Goal: Task Accomplishment & Management: Manage account settings

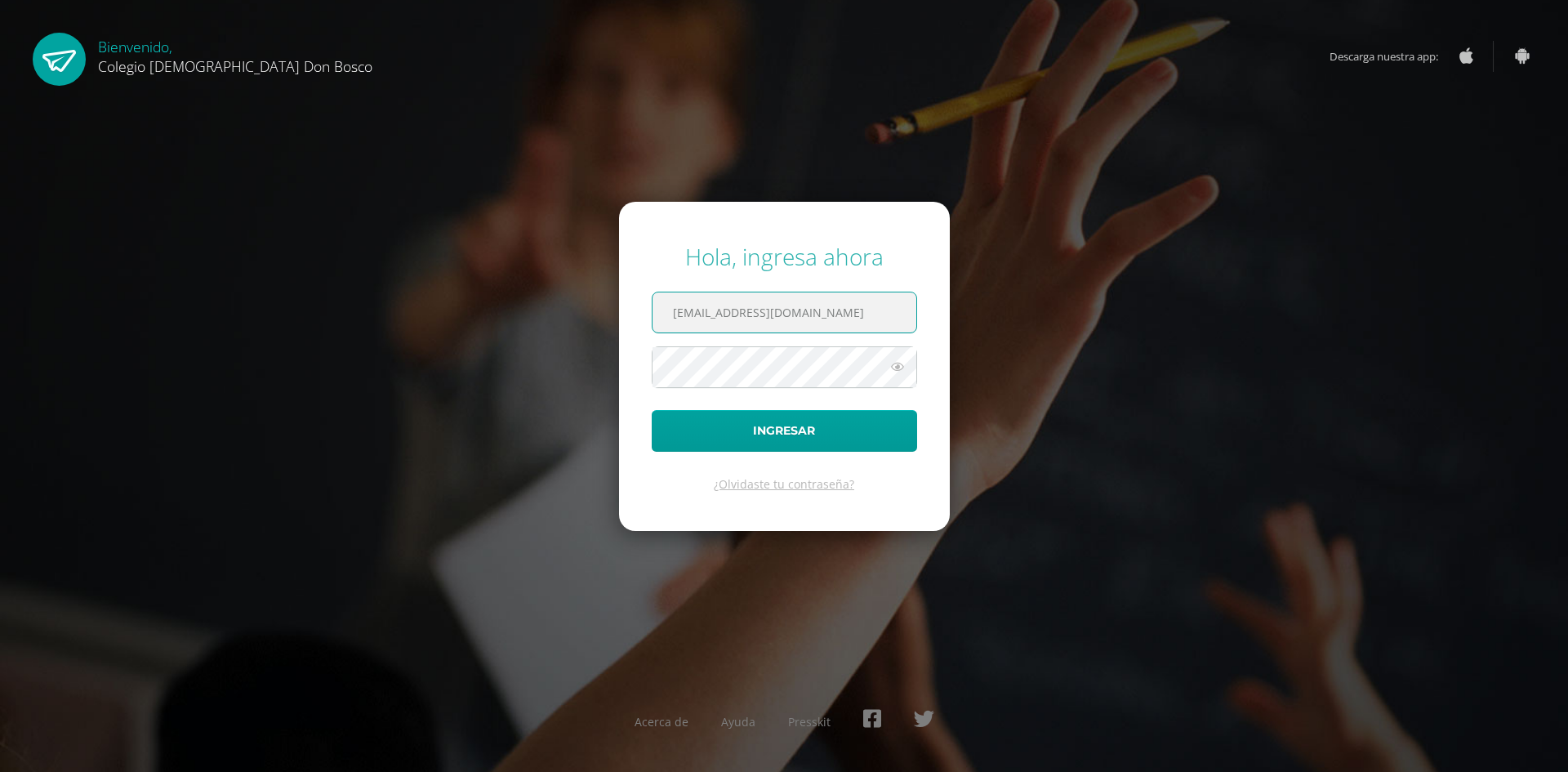
type input "[EMAIL_ADDRESS][DOMAIN_NAME]"
click at [652, 410] on button "Ingresar" at bounding box center [784, 431] width 265 height 42
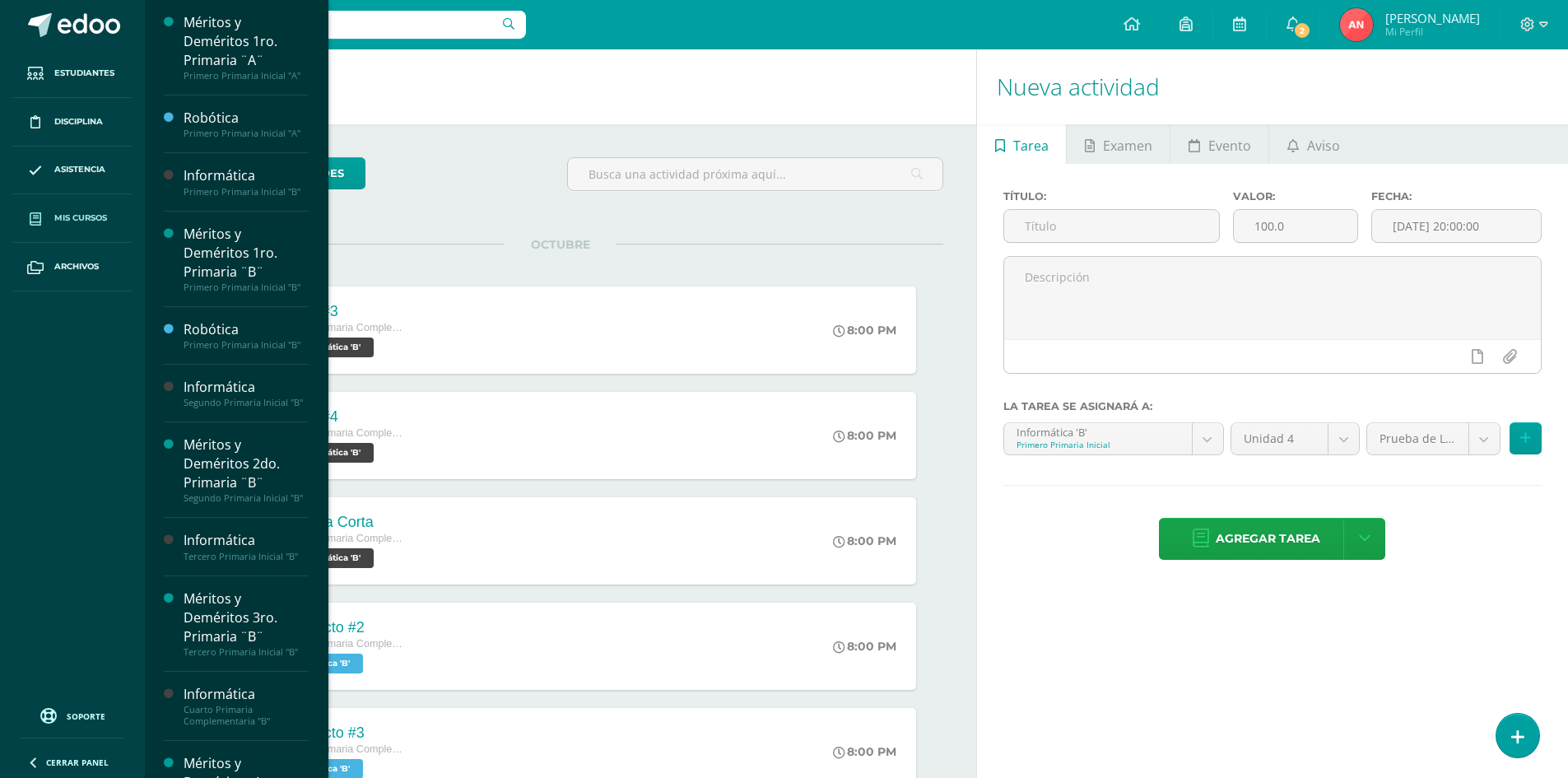
click at [57, 218] on span "Mis cursos" at bounding box center [81, 218] width 53 height 13
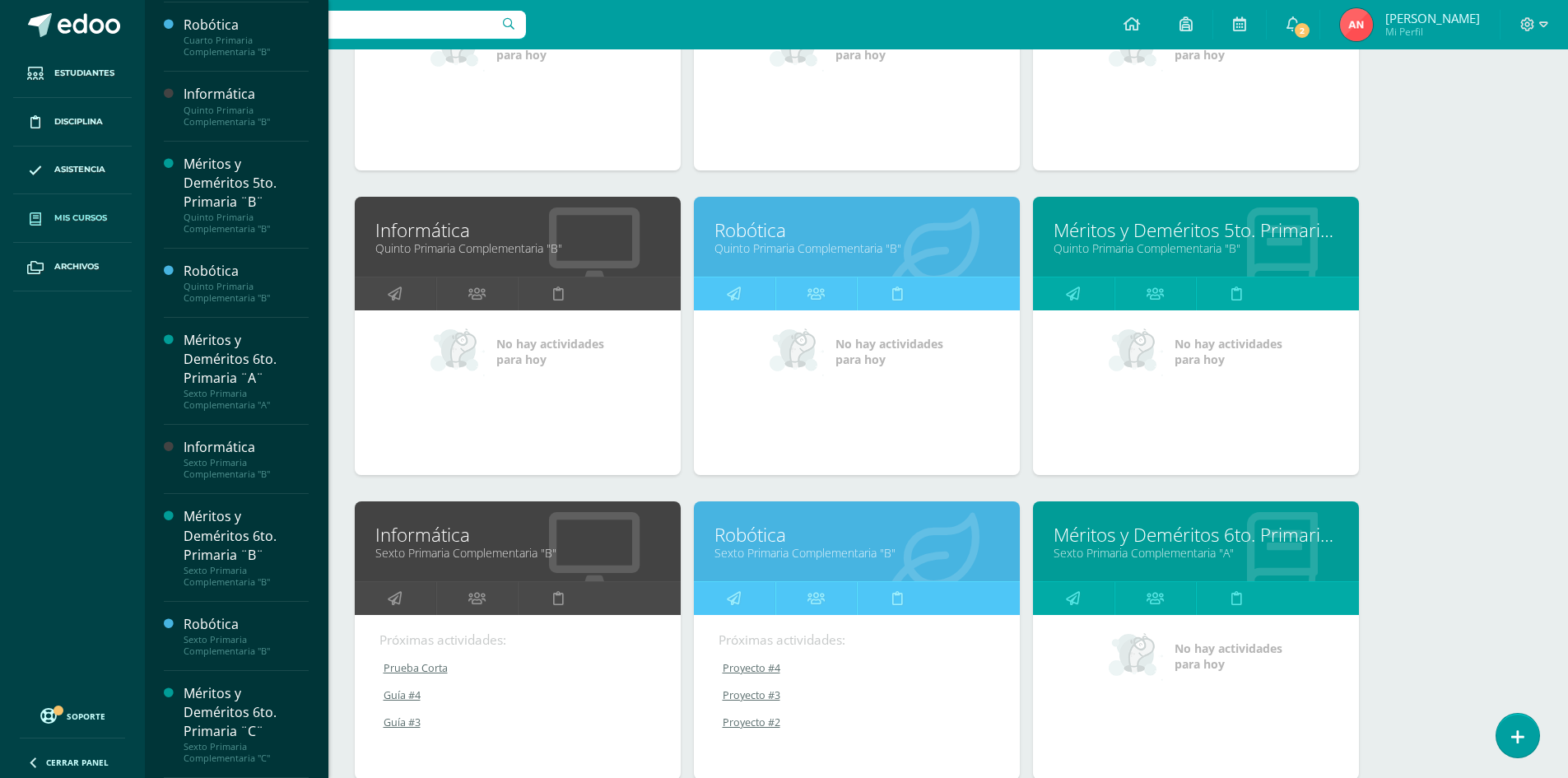
scroll to position [1459, 0]
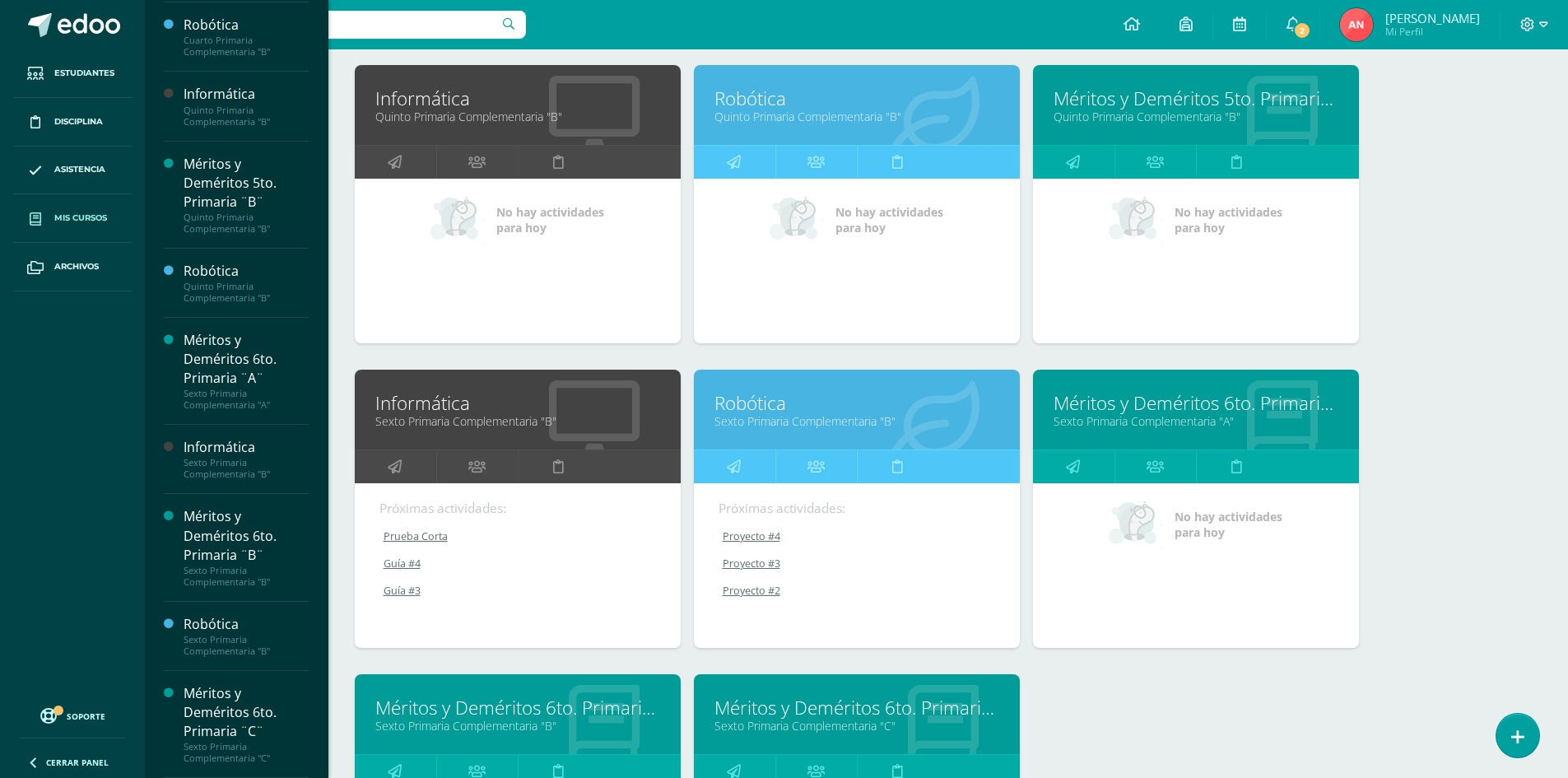
click at [436, 403] on link "Informática" at bounding box center [517, 403] width 285 height 26
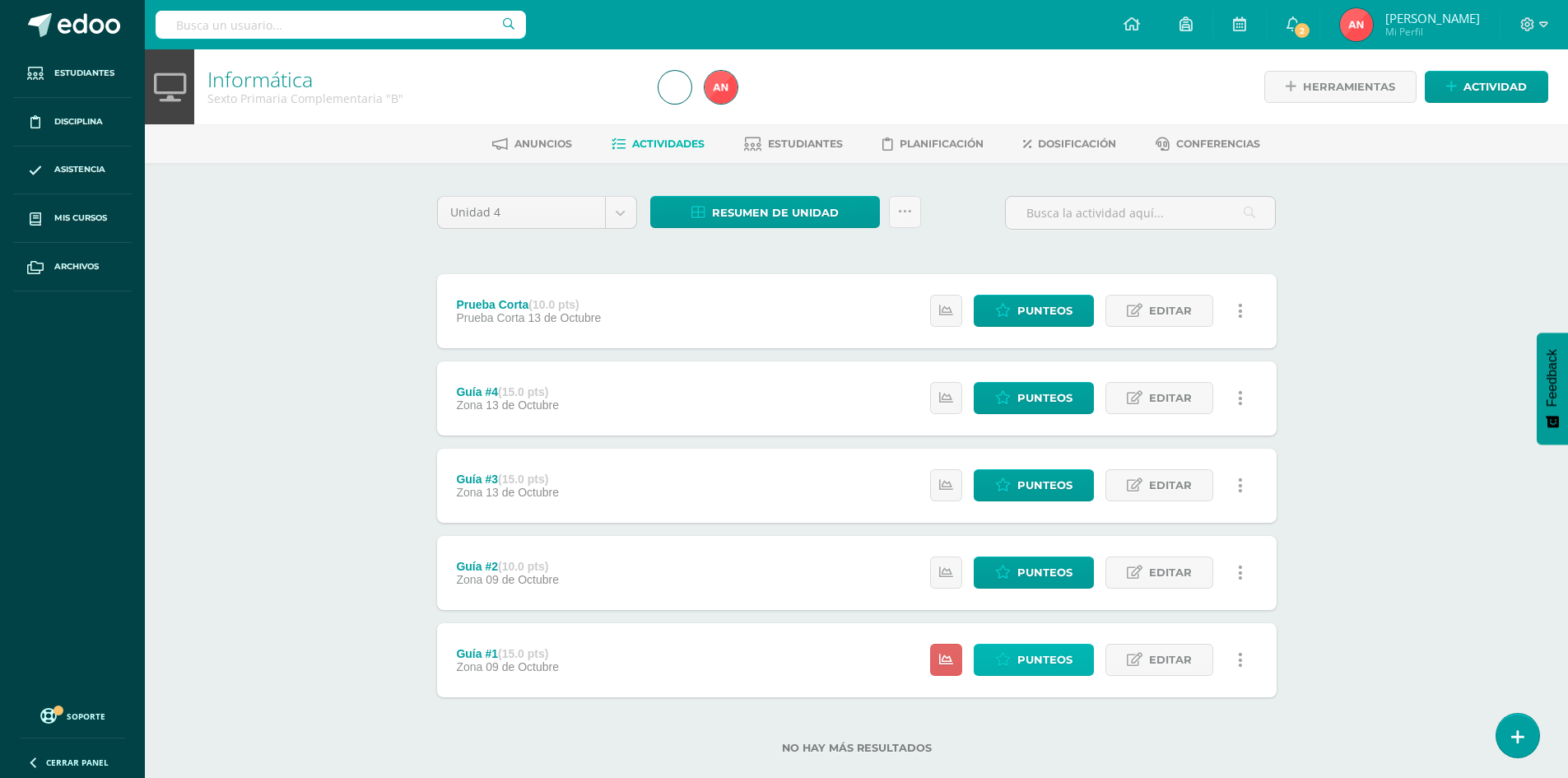
click at [1034, 668] on span "Punteos" at bounding box center [1044, 659] width 55 height 31
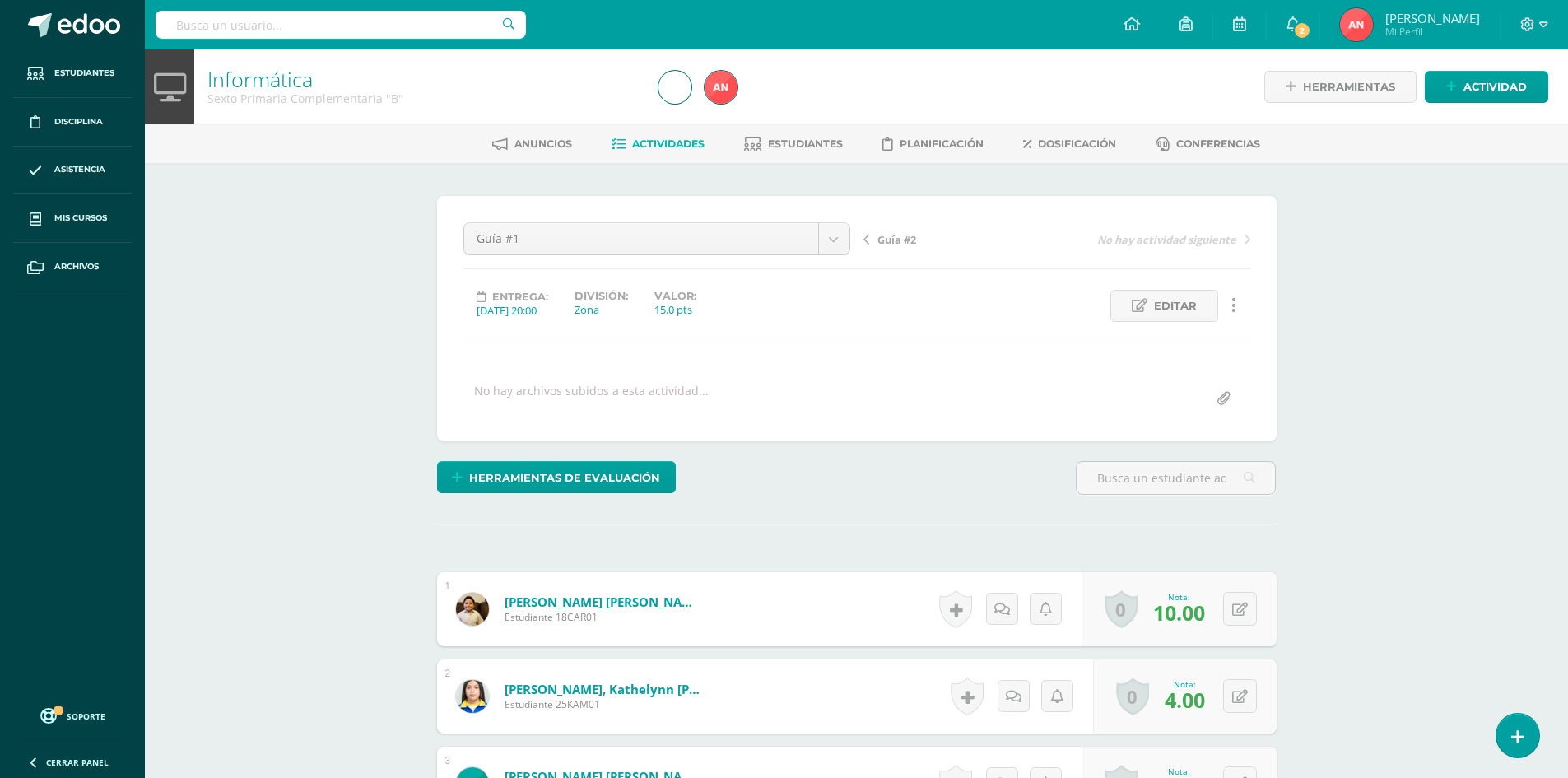
click at [269, 83] on link "Informática" at bounding box center [260, 79] width 106 height 28
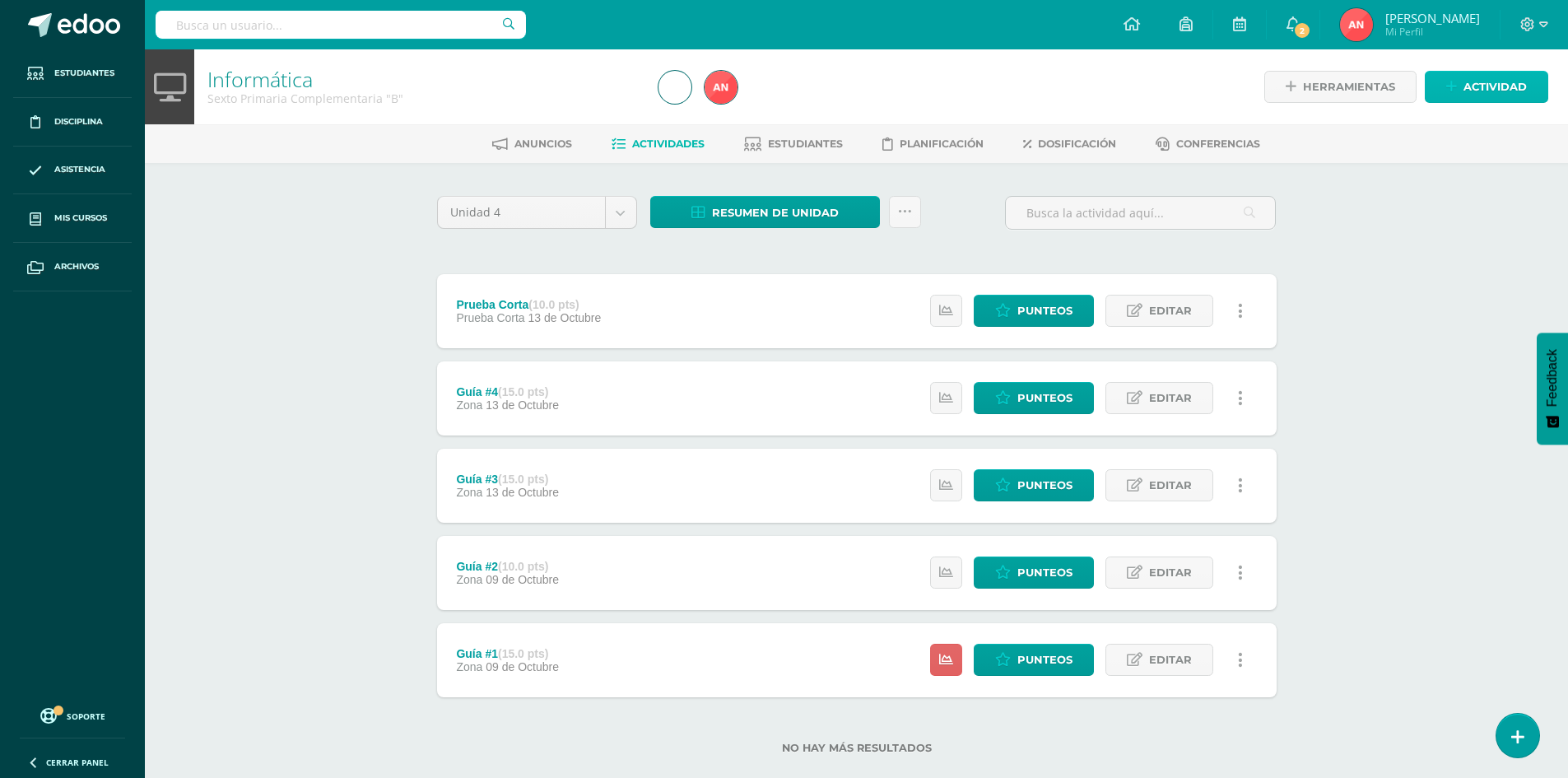
click at [1501, 99] on span "Actividad" at bounding box center [1495, 87] width 64 height 31
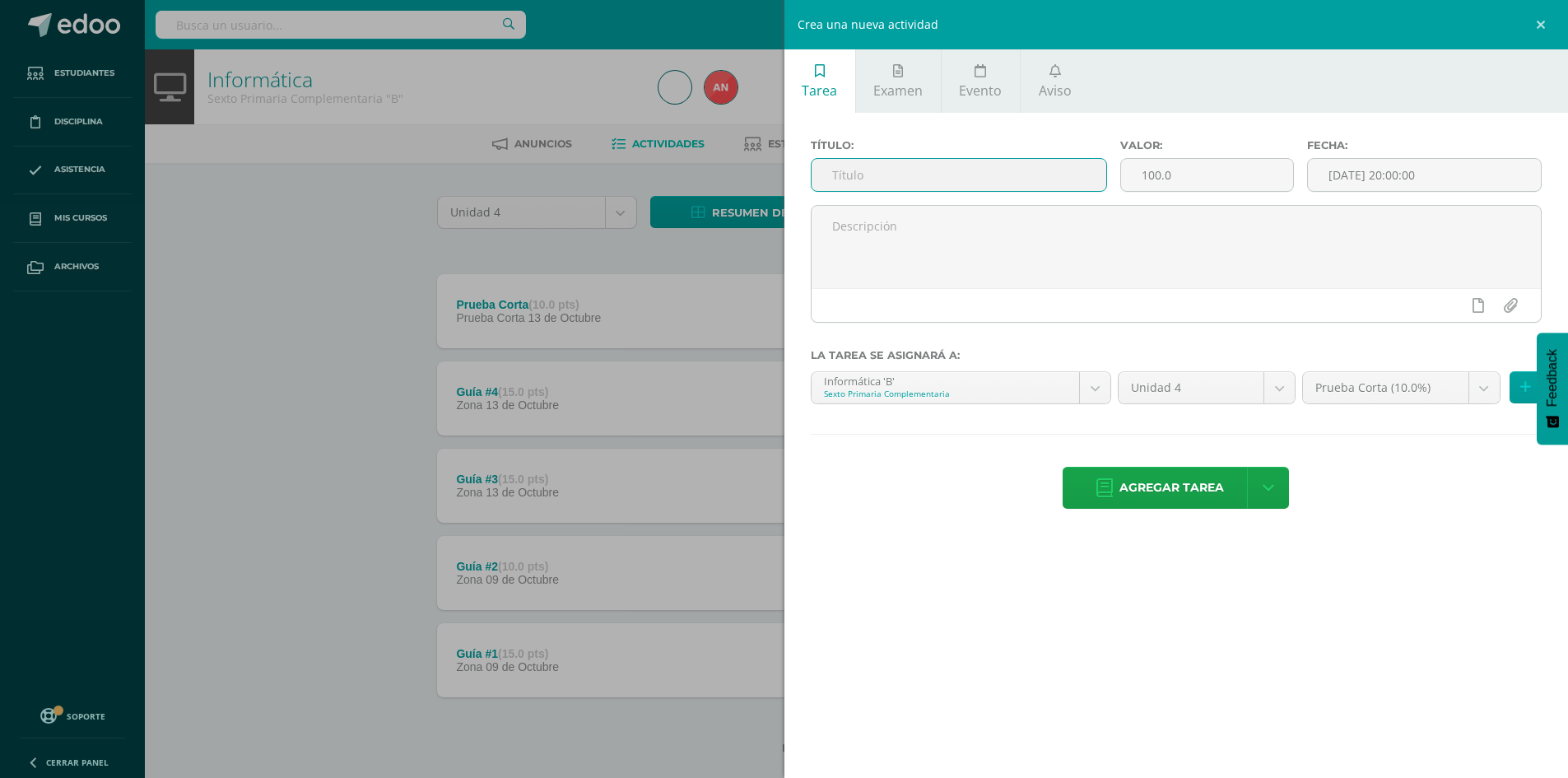
click at [960, 177] on input "text" at bounding box center [959, 175] width 295 height 32
type input "Prueba de Logro"
drag, startPoint x: 1160, startPoint y: 175, endPoint x: 1142, endPoint y: 177, distance: 18.1
click at [1142, 177] on input "100.0" at bounding box center [1207, 175] width 172 height 32
type input "40.0"
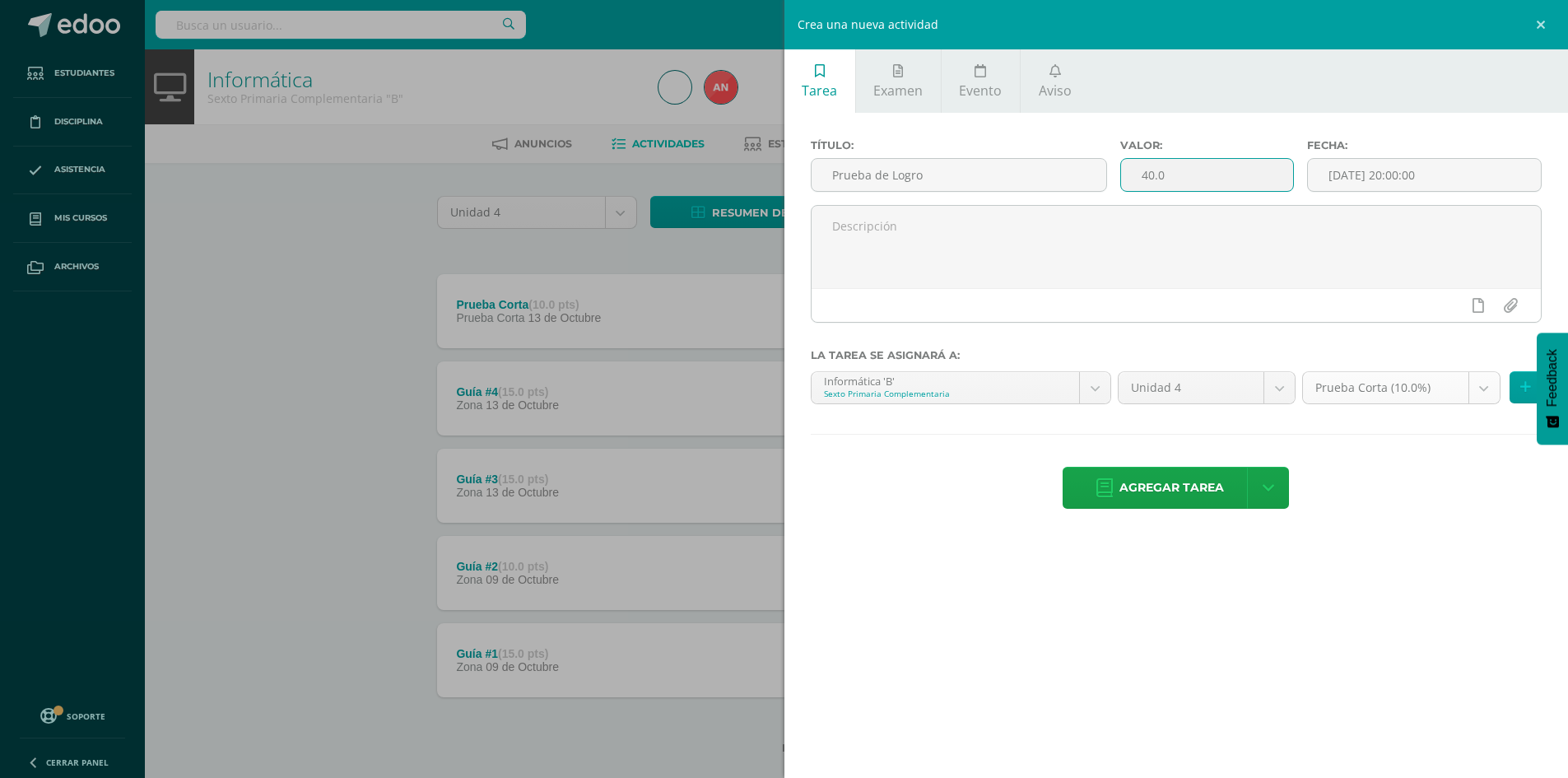
click at [1345, 394] on body "Estudiantes Disciplina Asistencia Mis cursos Archivos Soporte Ayuda Reportar un…" at bounding box center [784, 403] width 1568 height 807
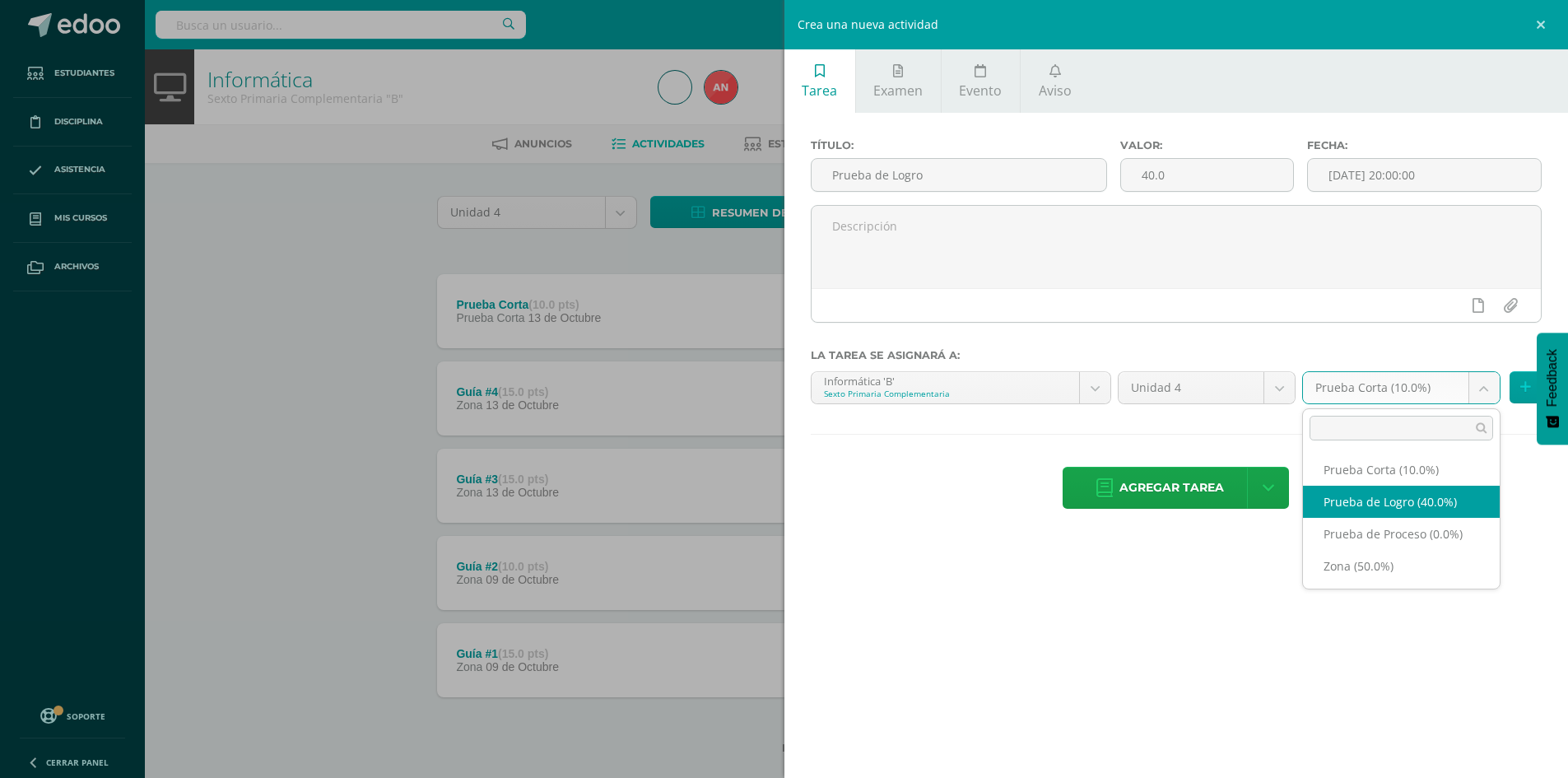
select select "156215"
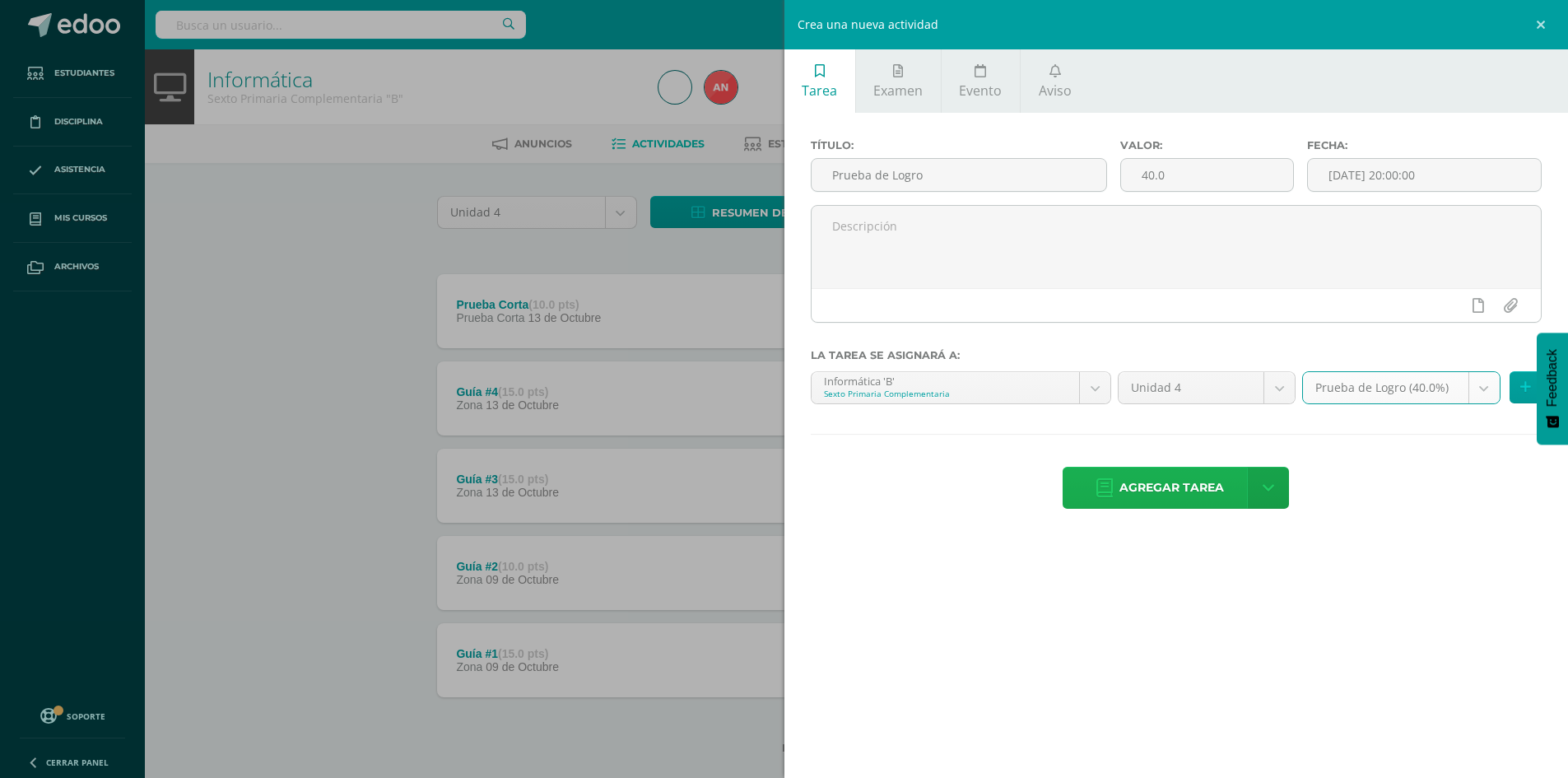
click at [1170, 477] on span "Agregar tarea" at bounding box center [1171, 488] width 105 height 40
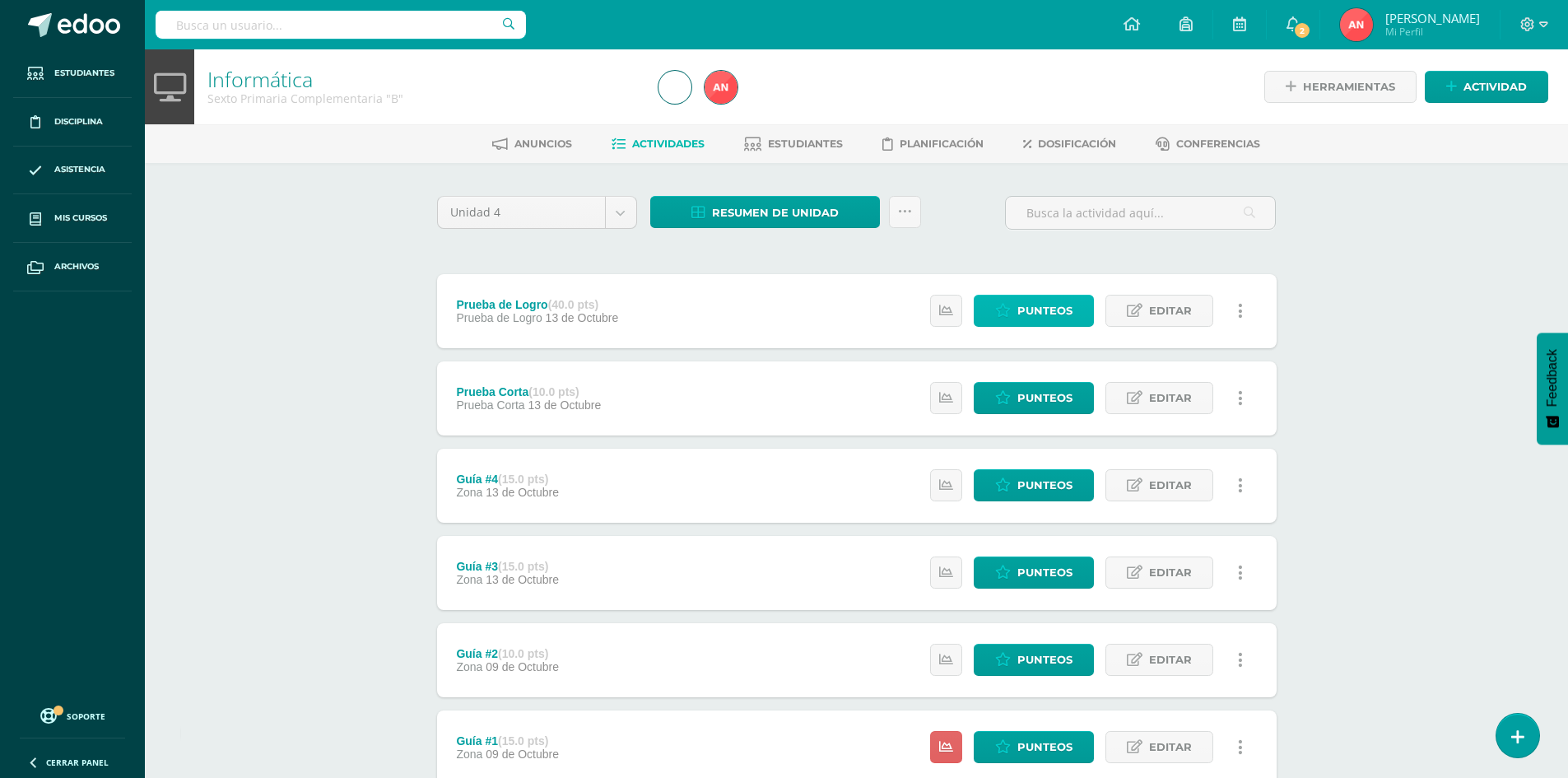
click at [1032, 312] on span "Punteos" at bounding box center [1044, 310] width 55 height 31
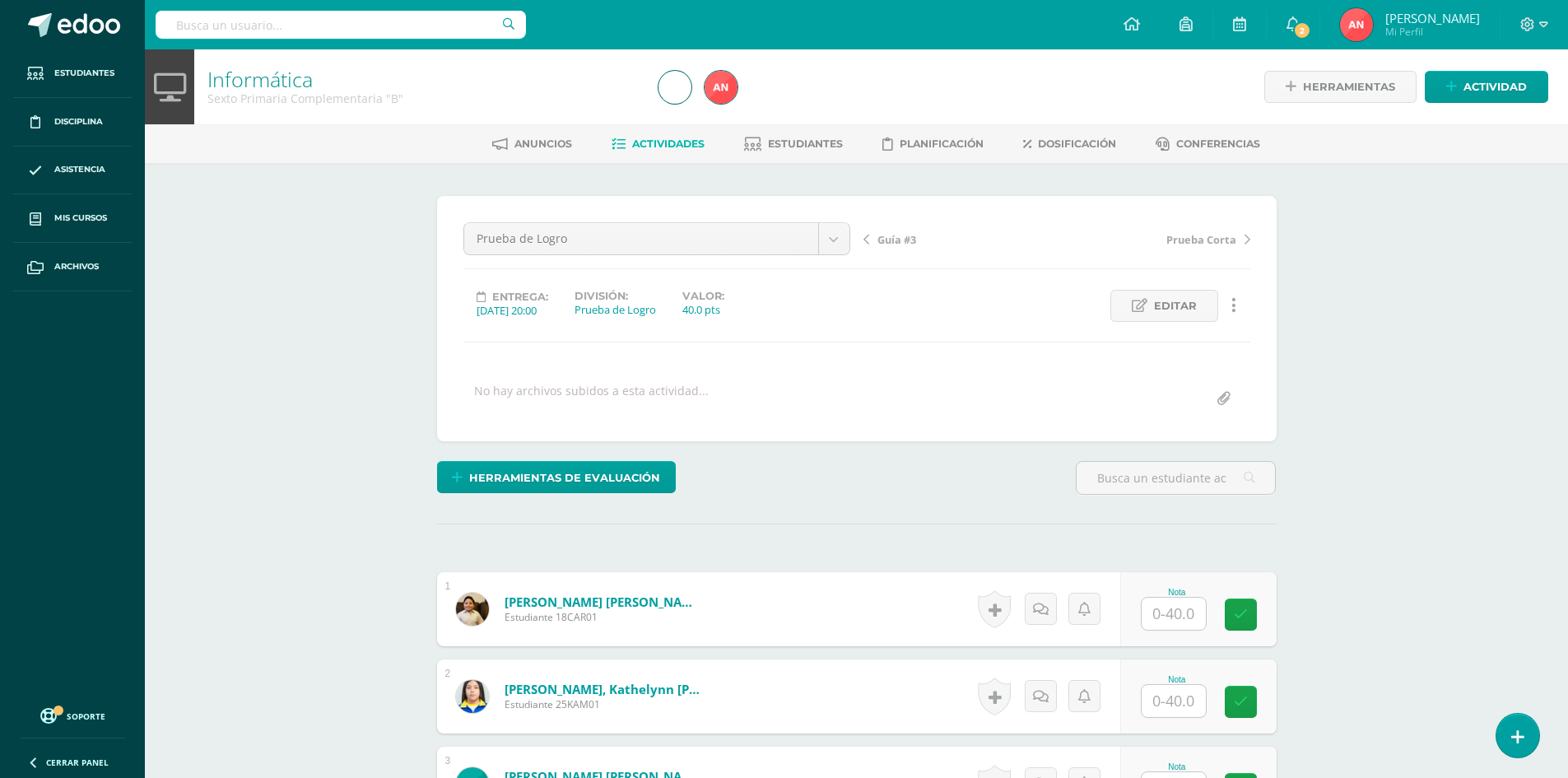
click at [1175, 614] on input "text" at bounding box center [1174, 613] width 64 height 32
type input "23"
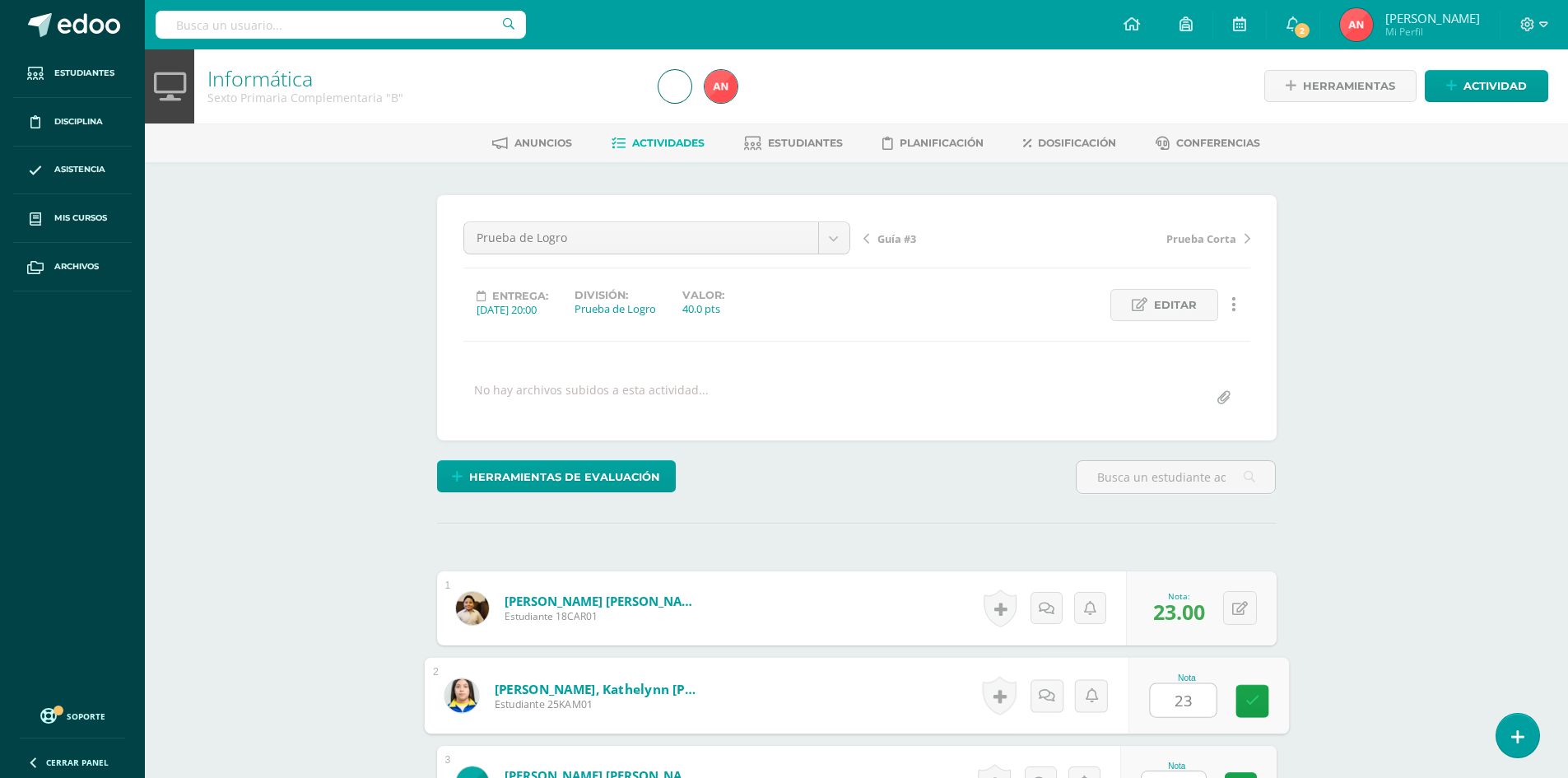
type input "23"
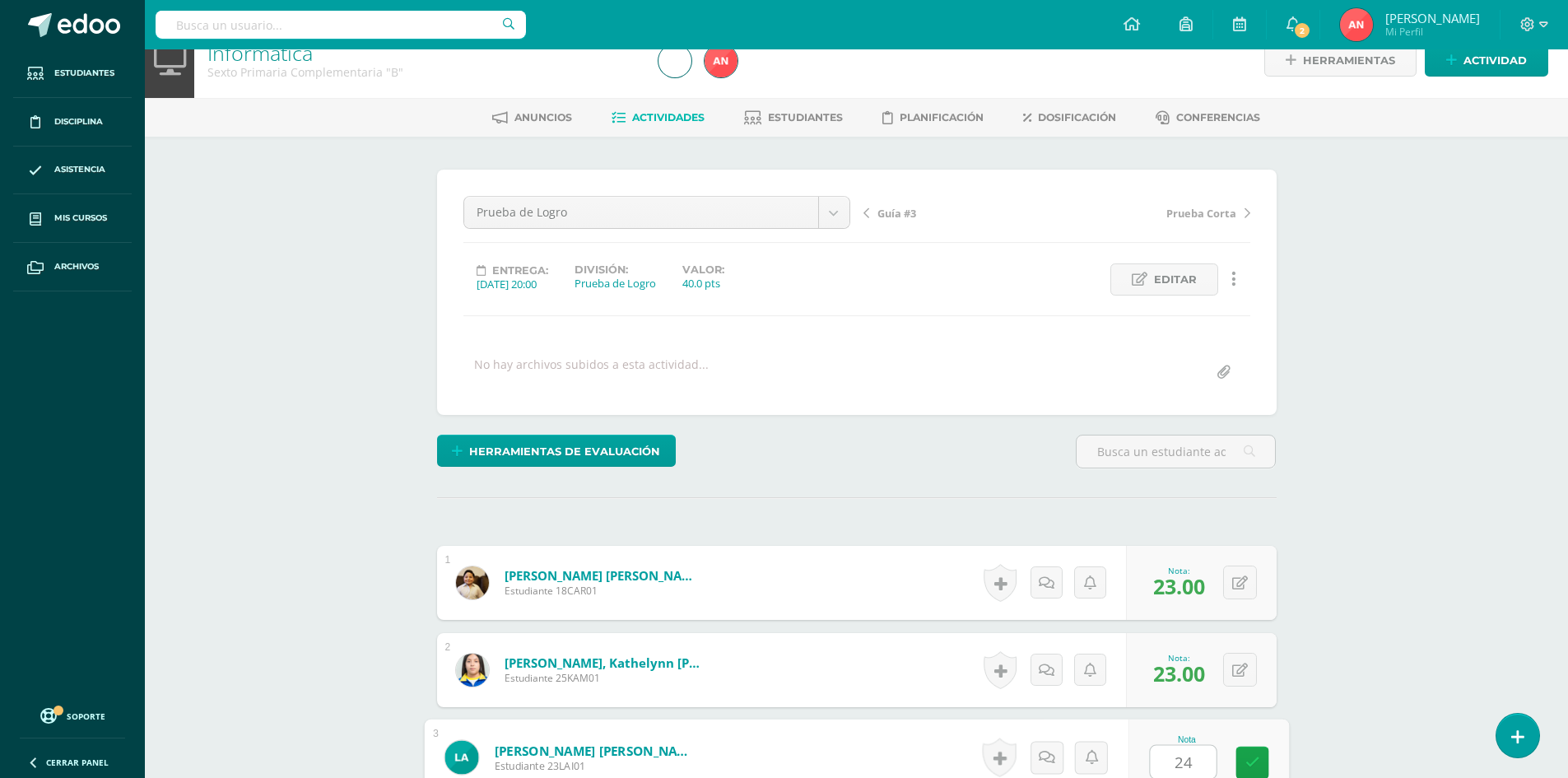
type input "24"
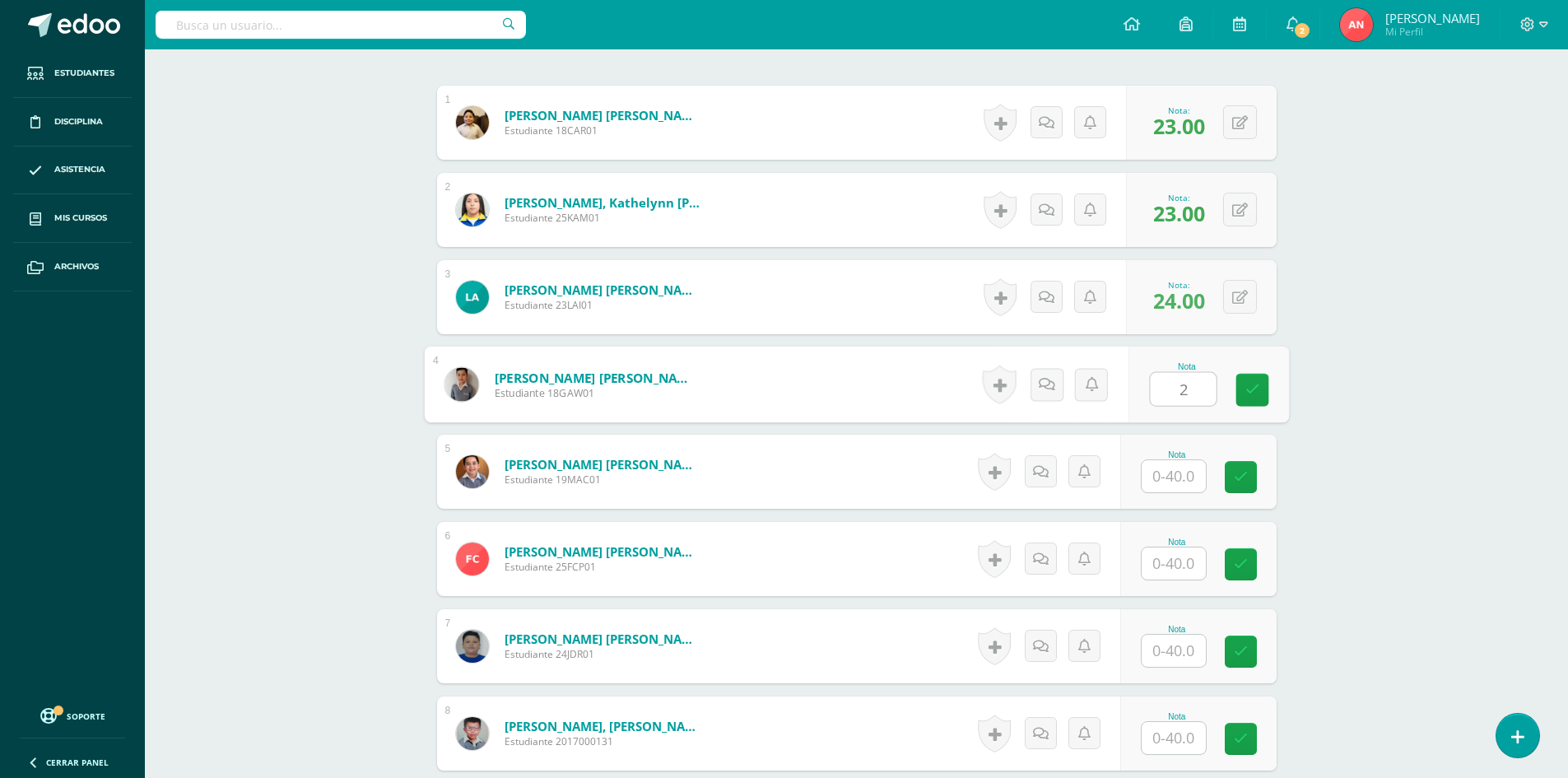
scroll to position [488, 0]
type input "23"
type input "25"
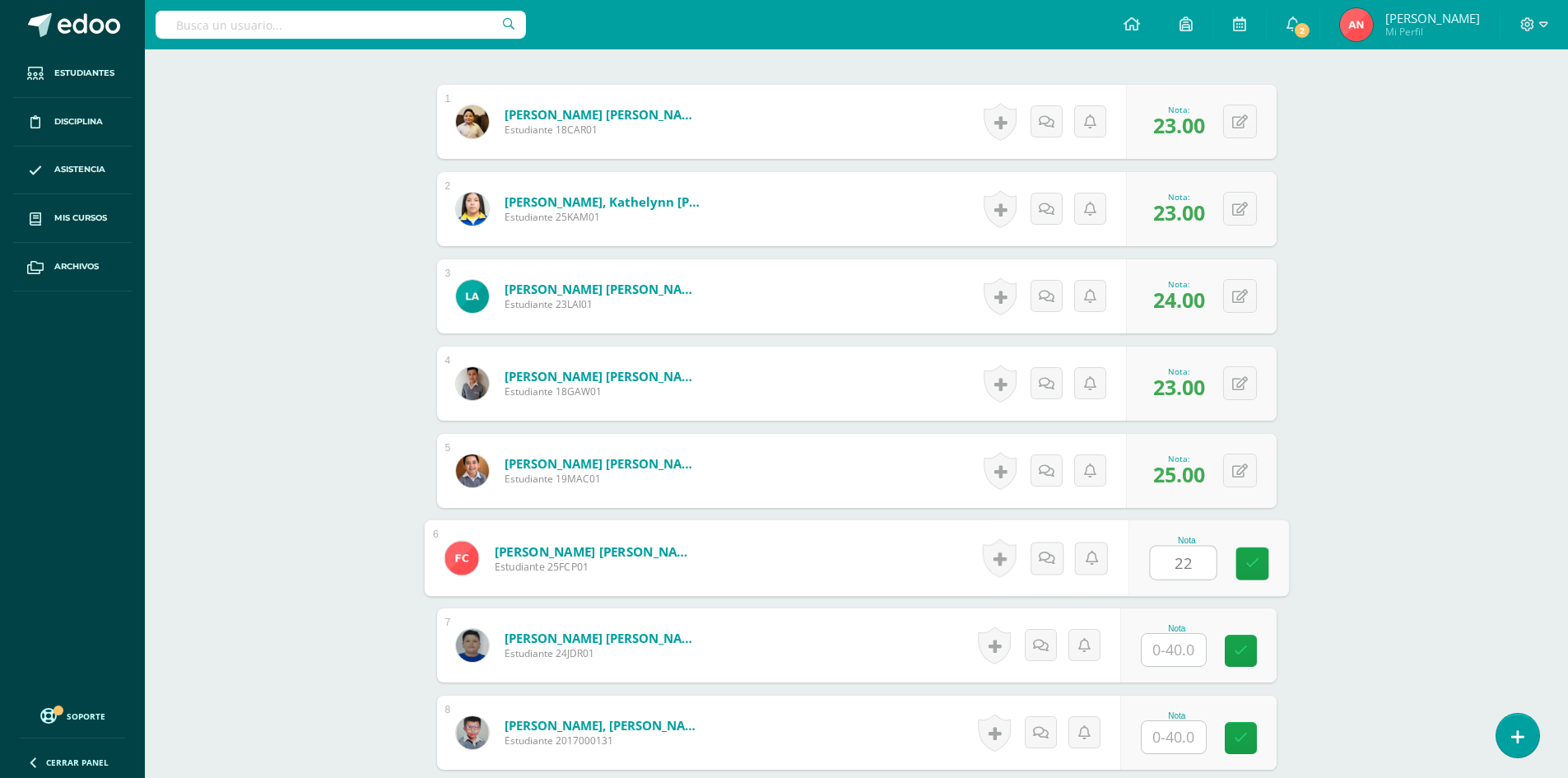
type input "22"
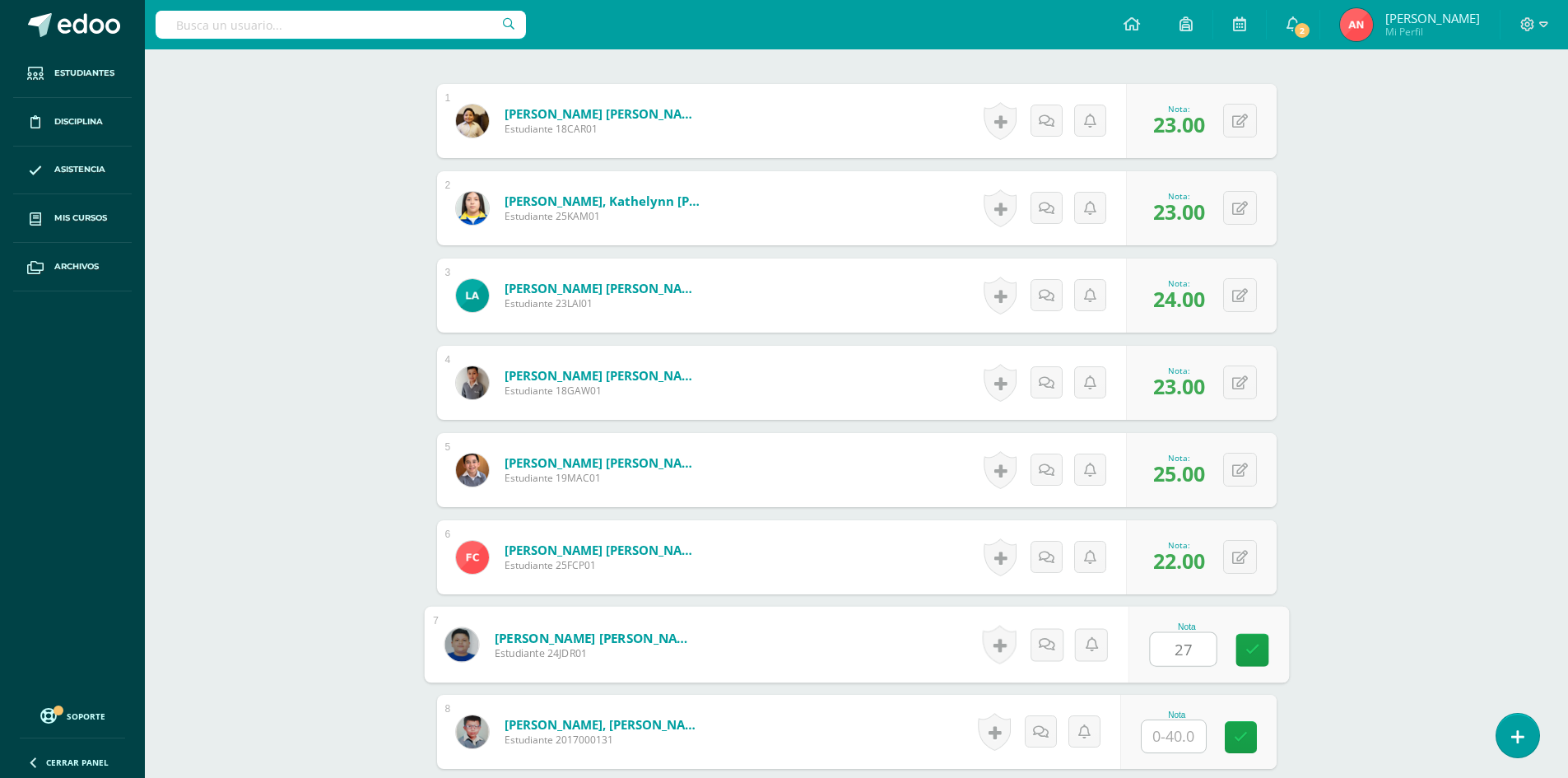
type input "27"
type input "20"
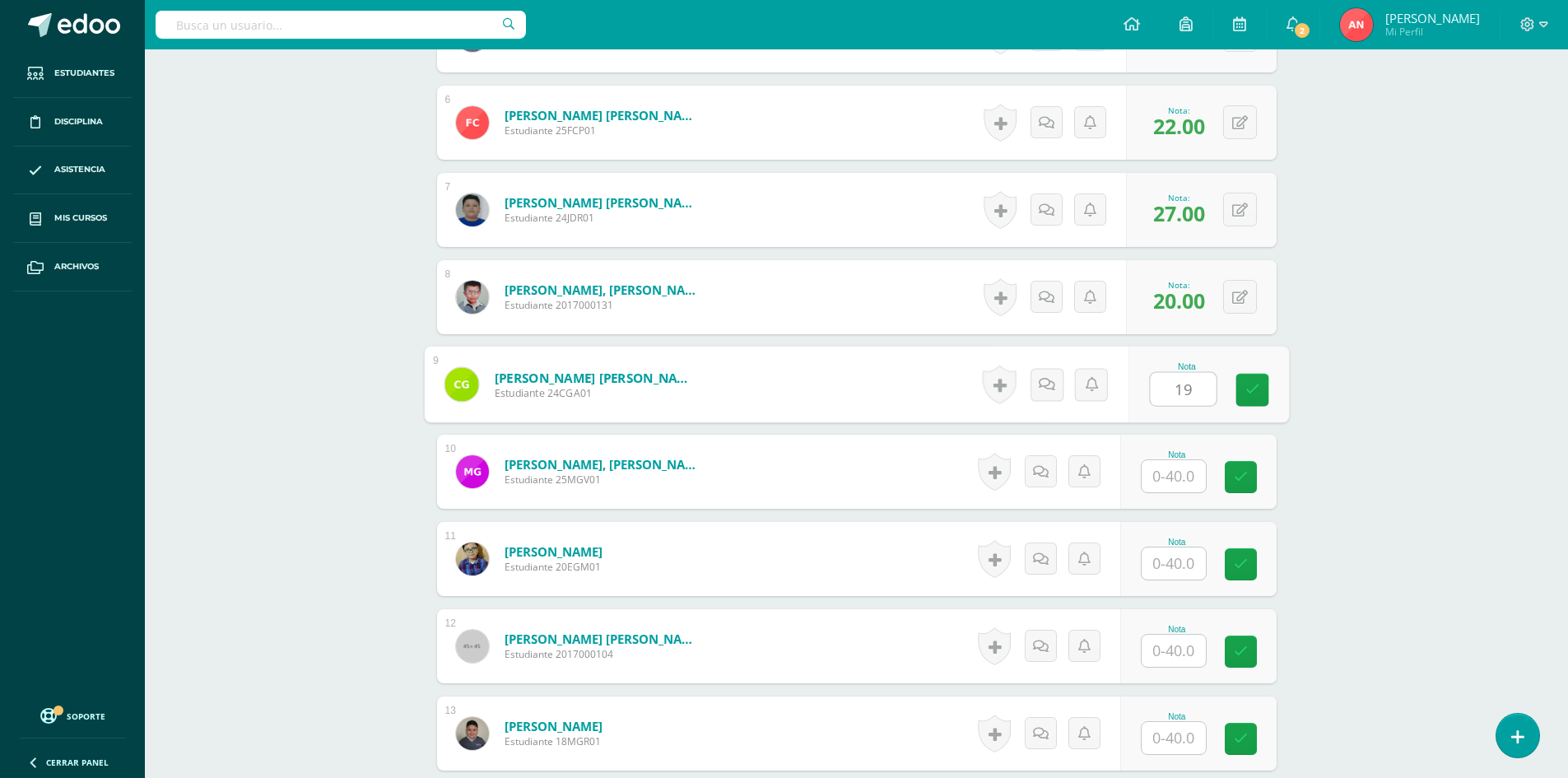
type input "19"
type input "38"
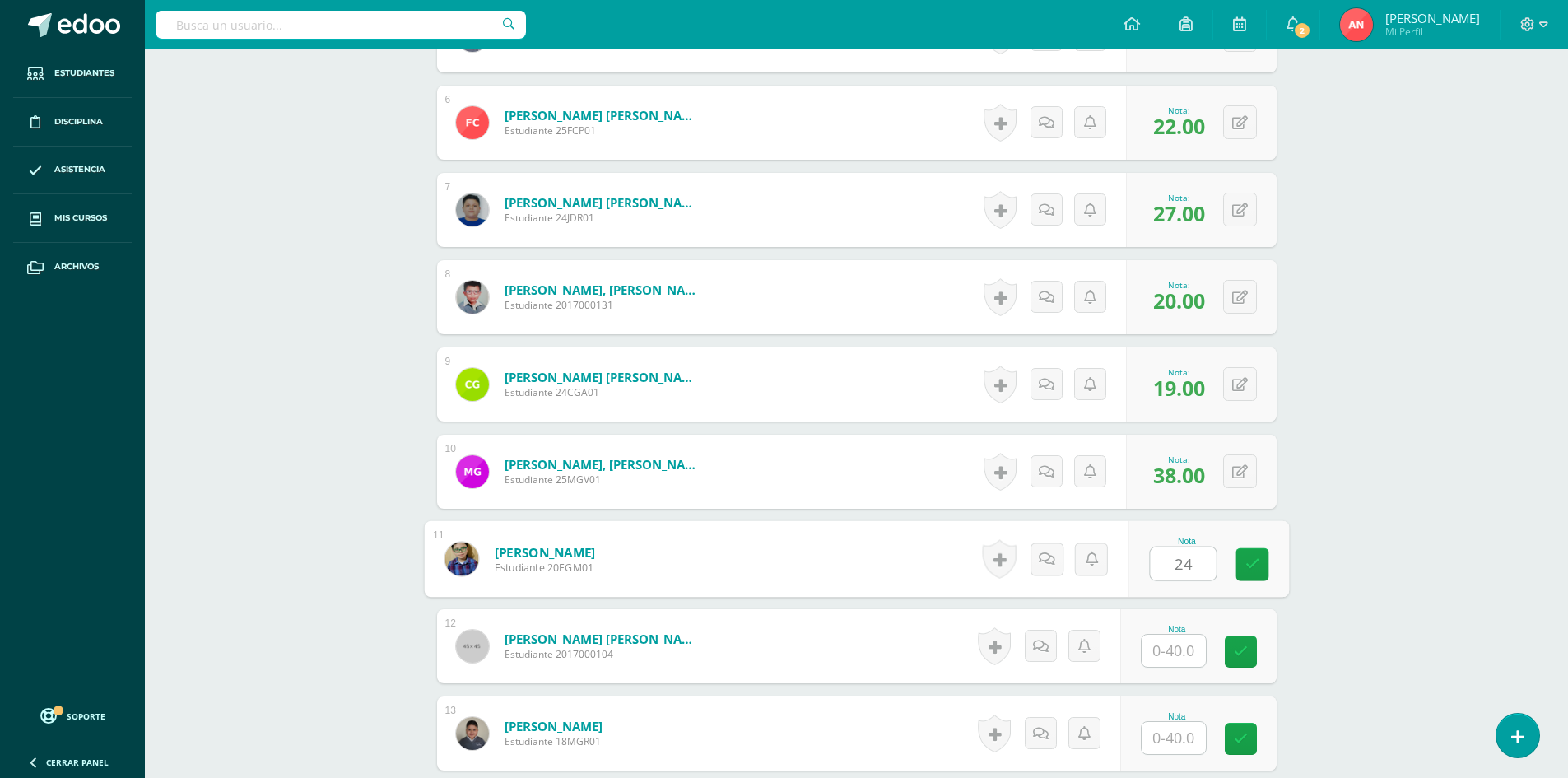
type input "24"
type input "21"
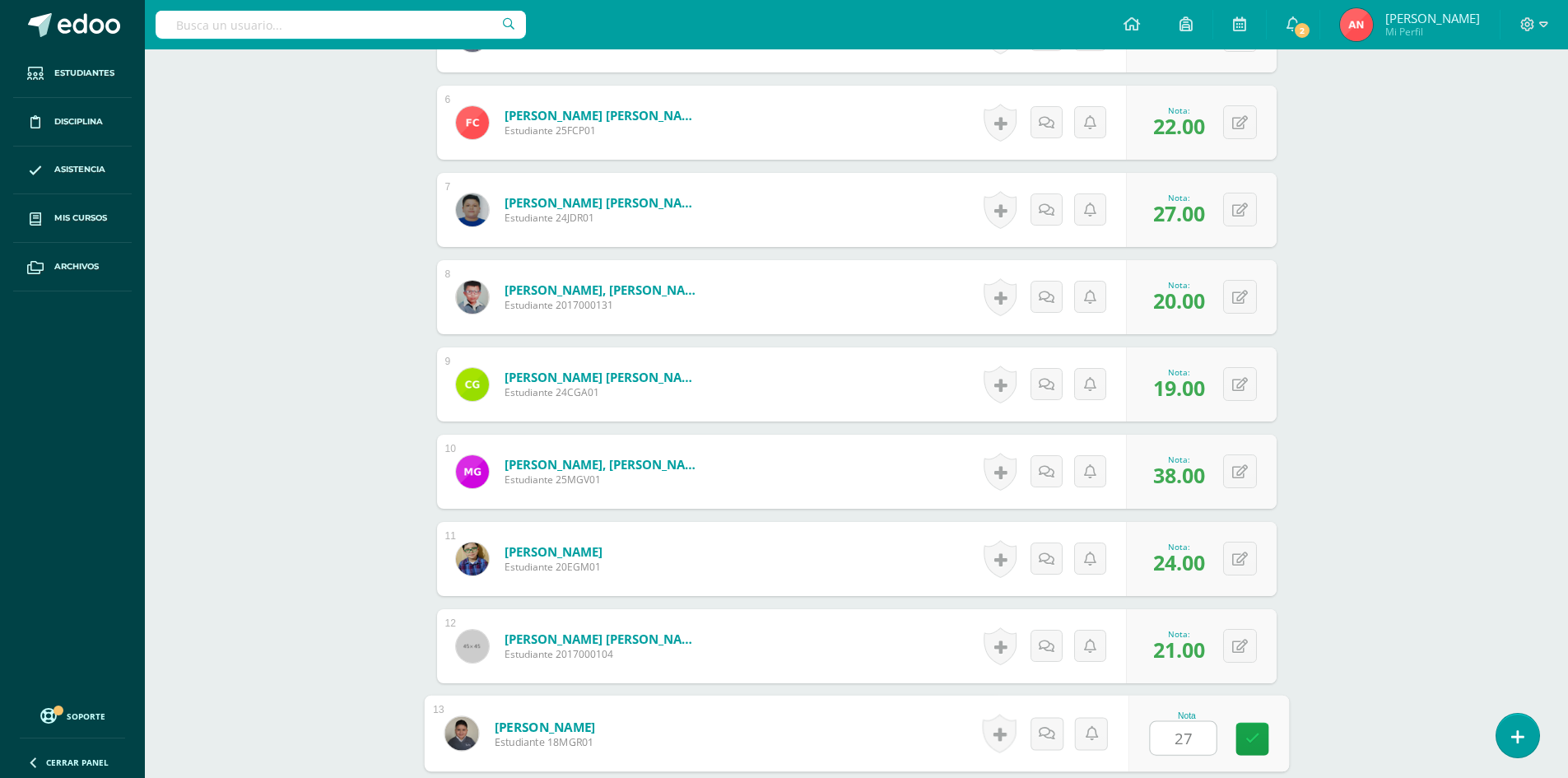
type input "27"
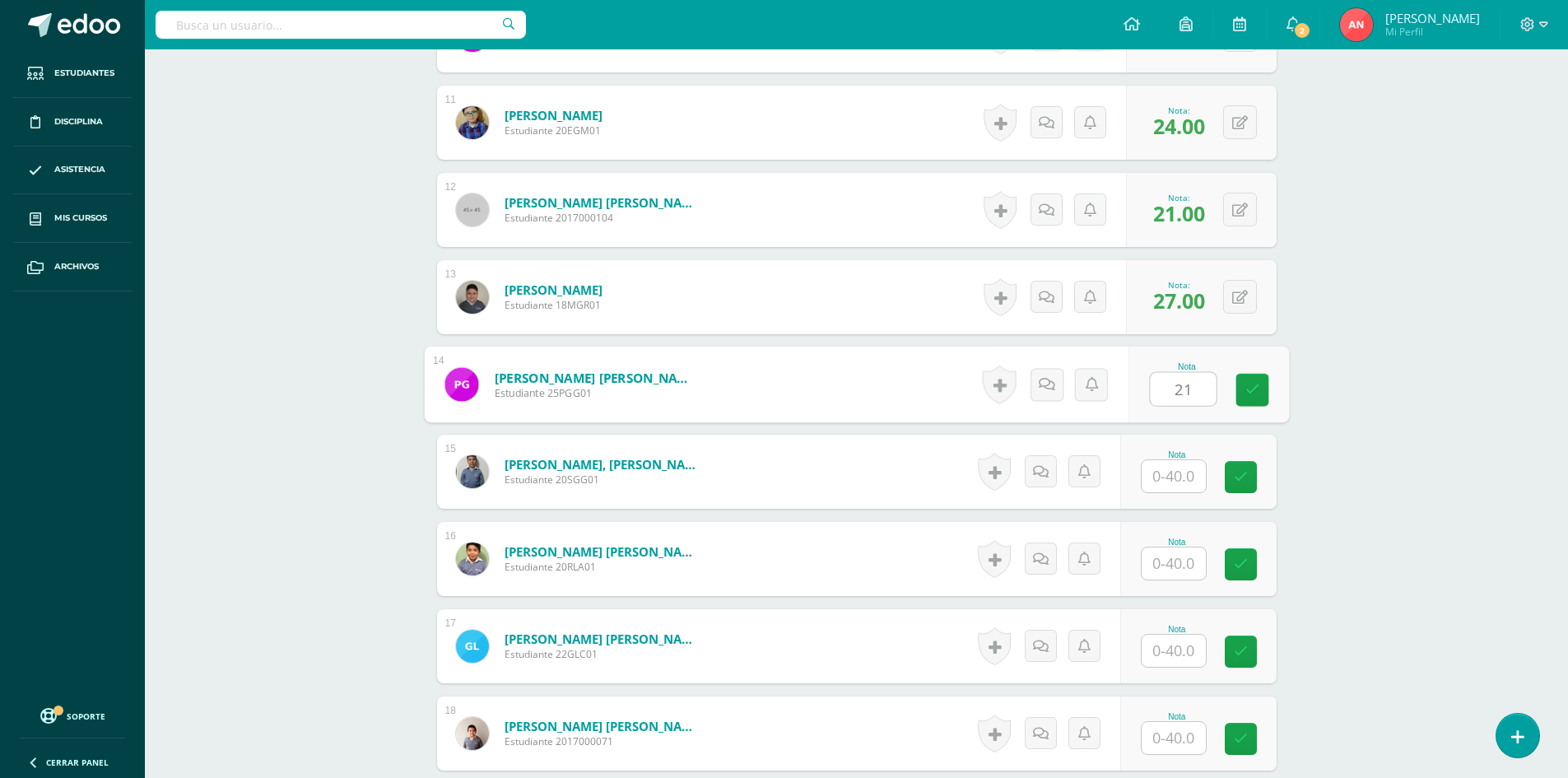
type input "21"
type input "17"
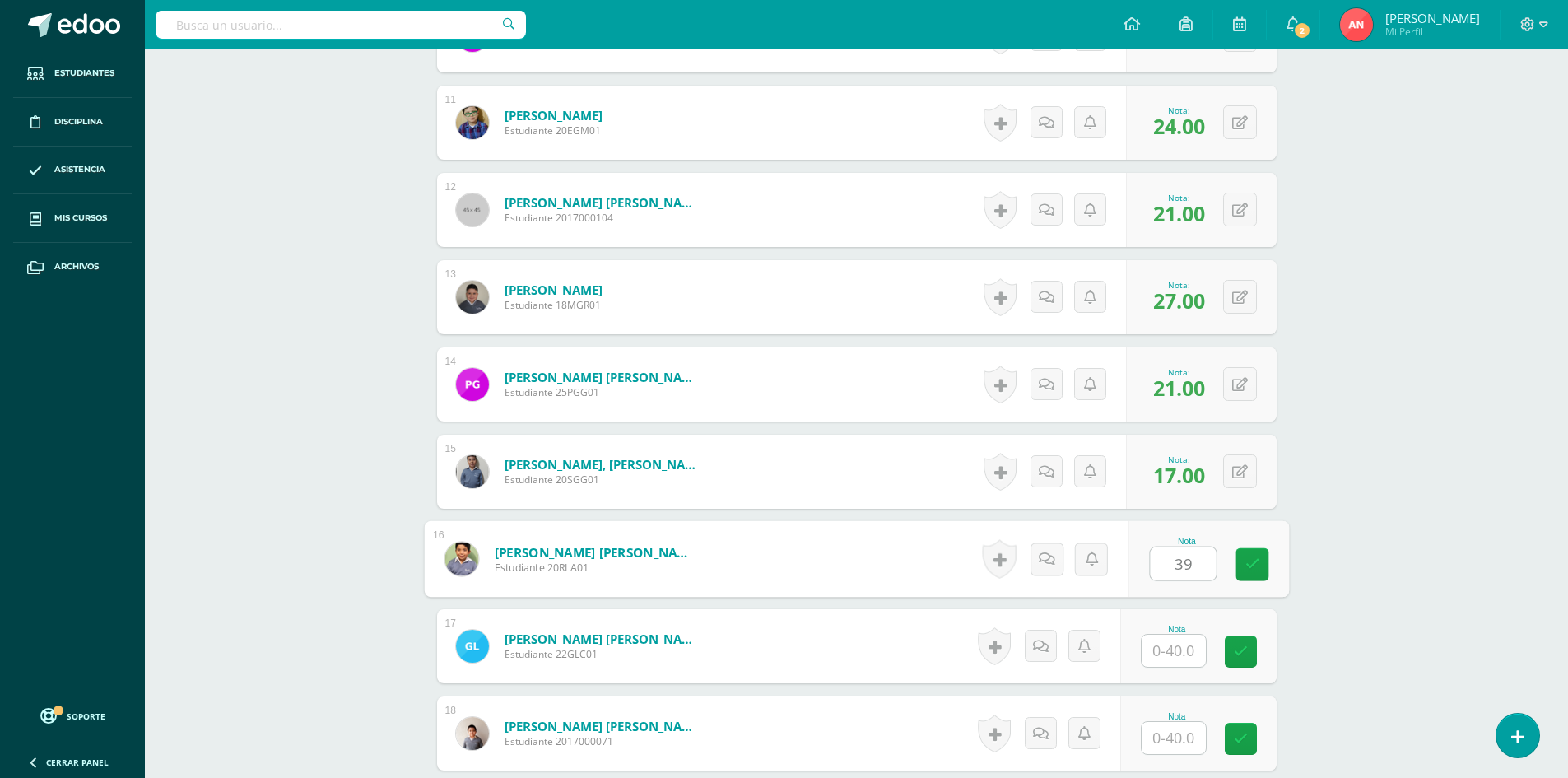
type input "39"
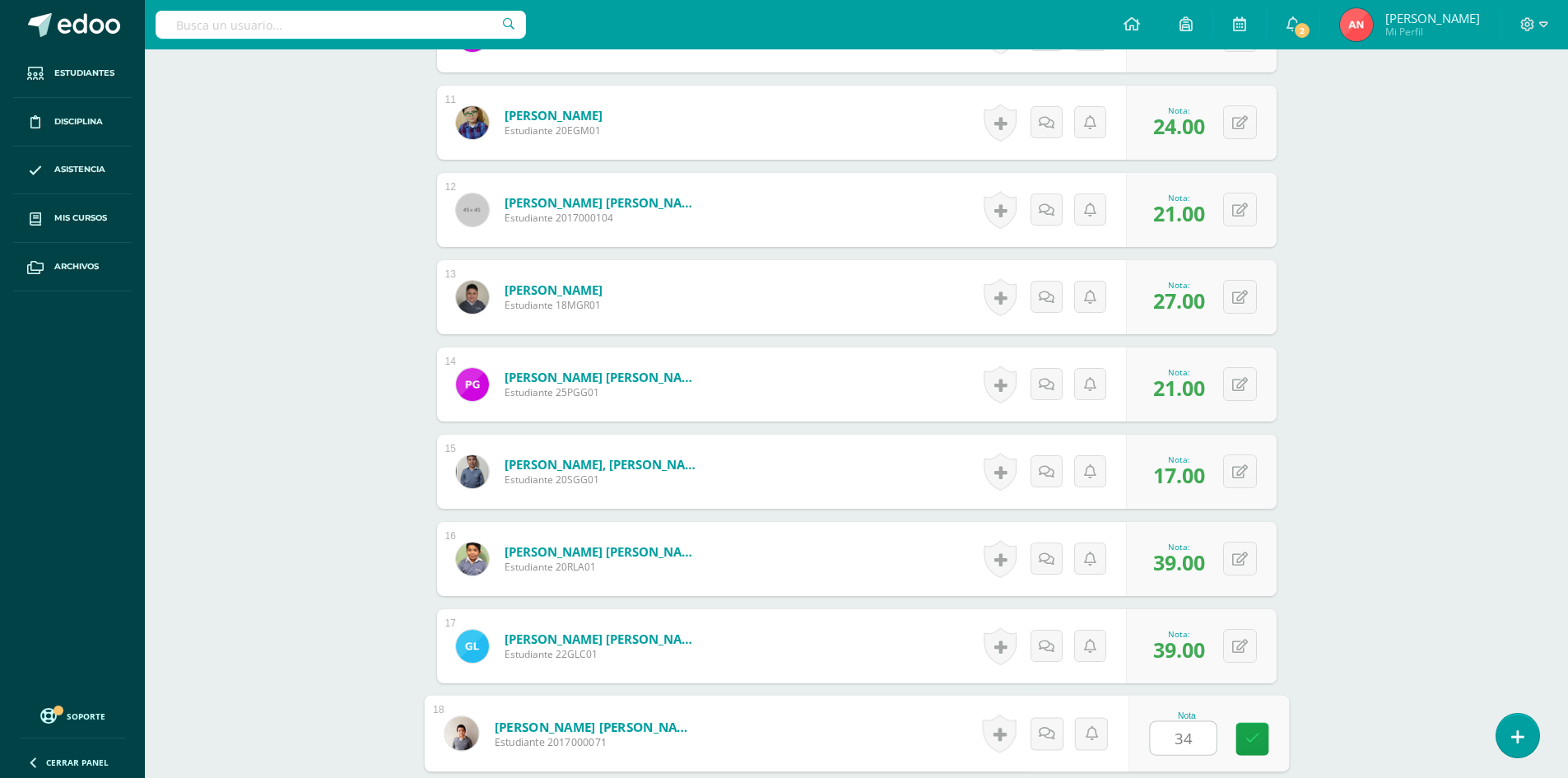
type input "34"
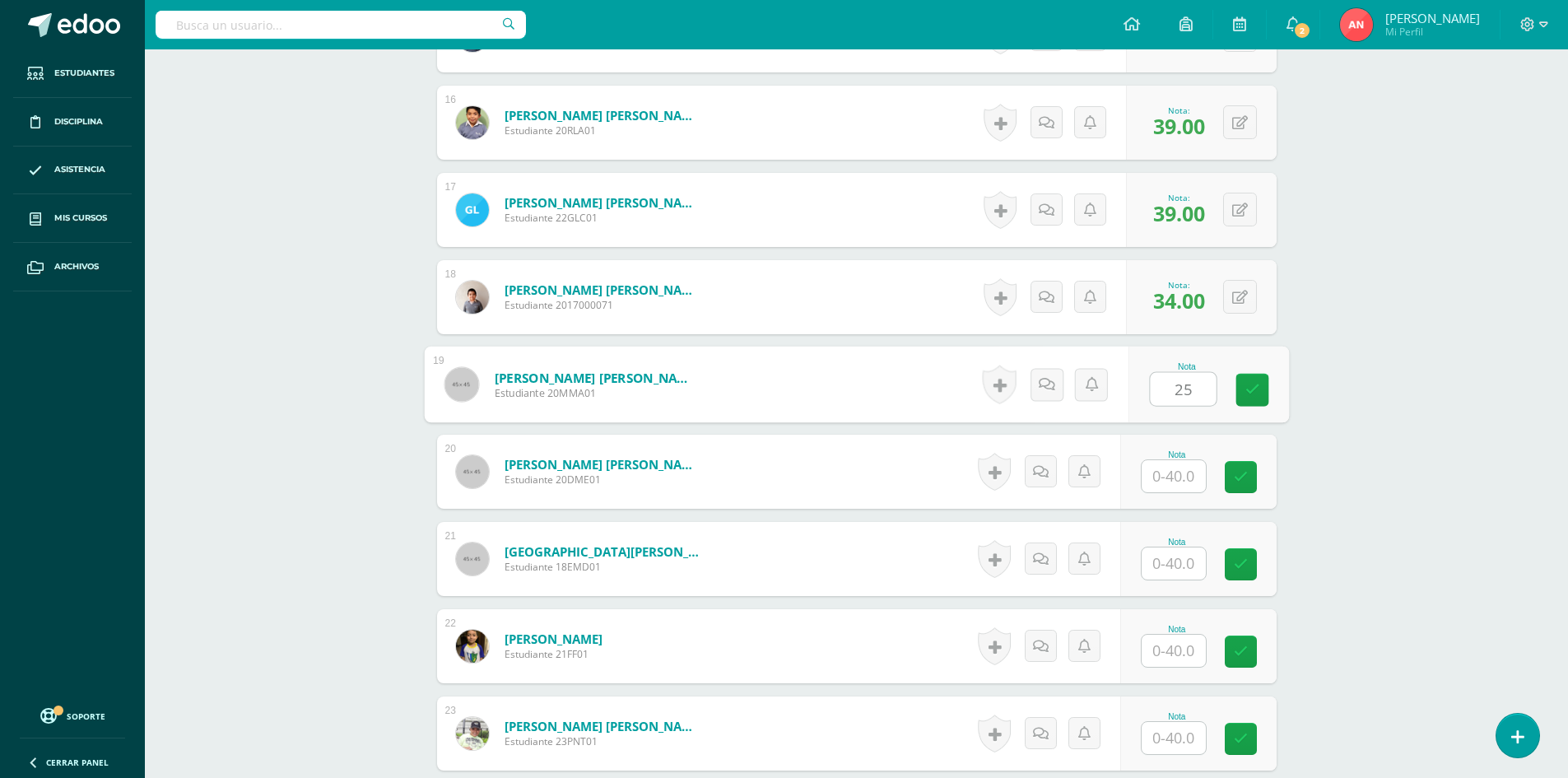
type input "25"
type input "22"
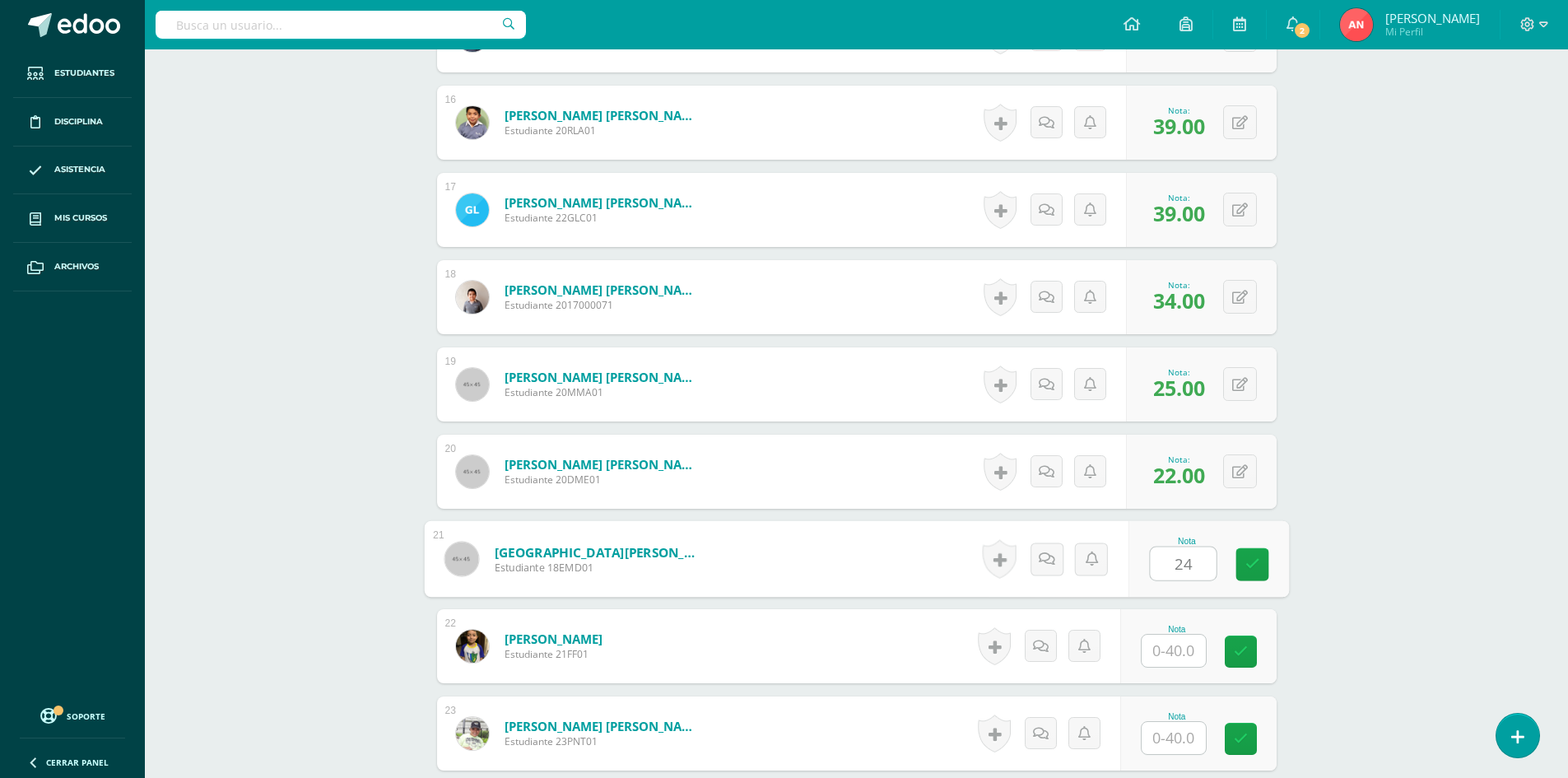
type input "24"
type input "29"
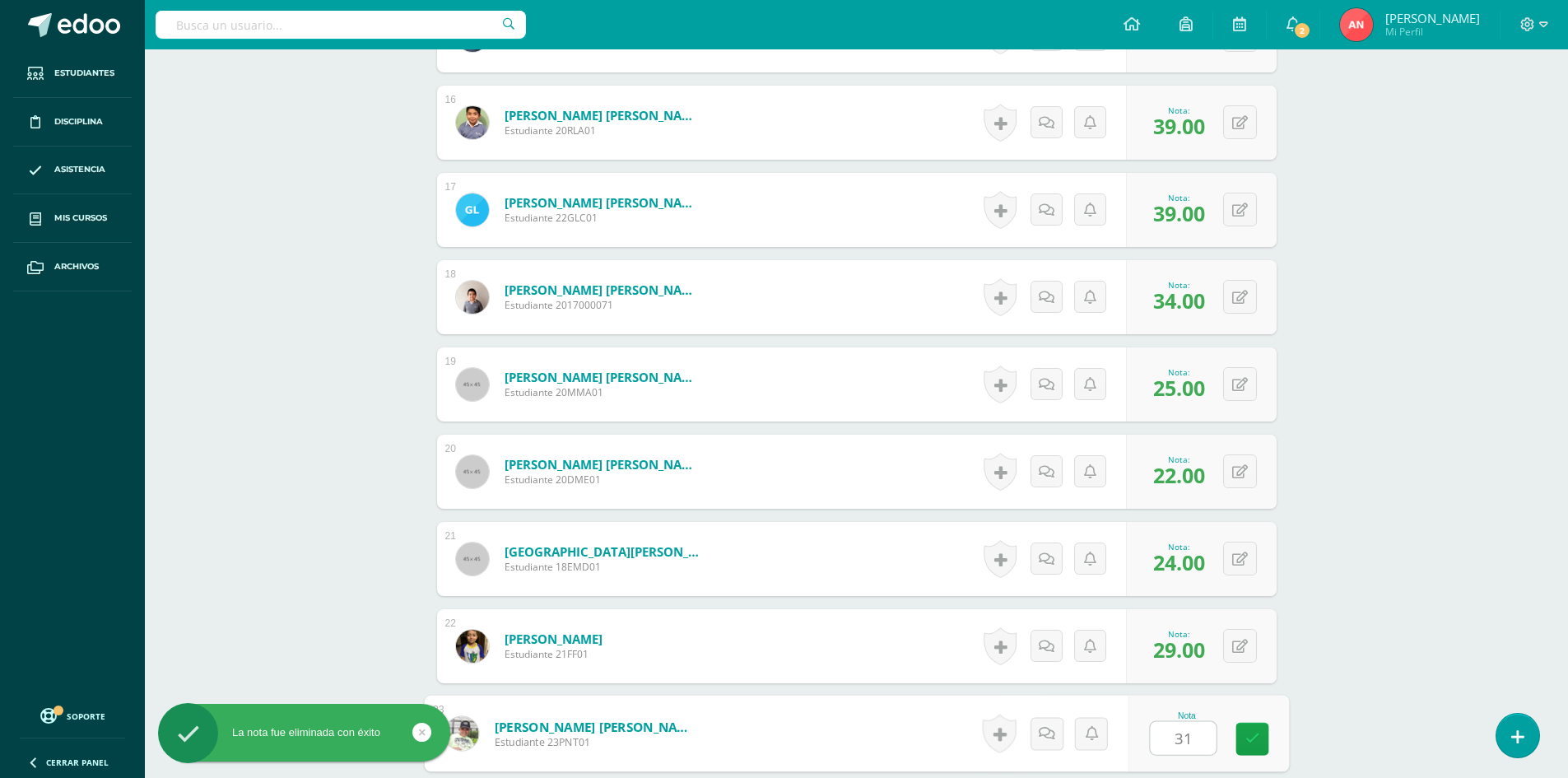
type input "31"
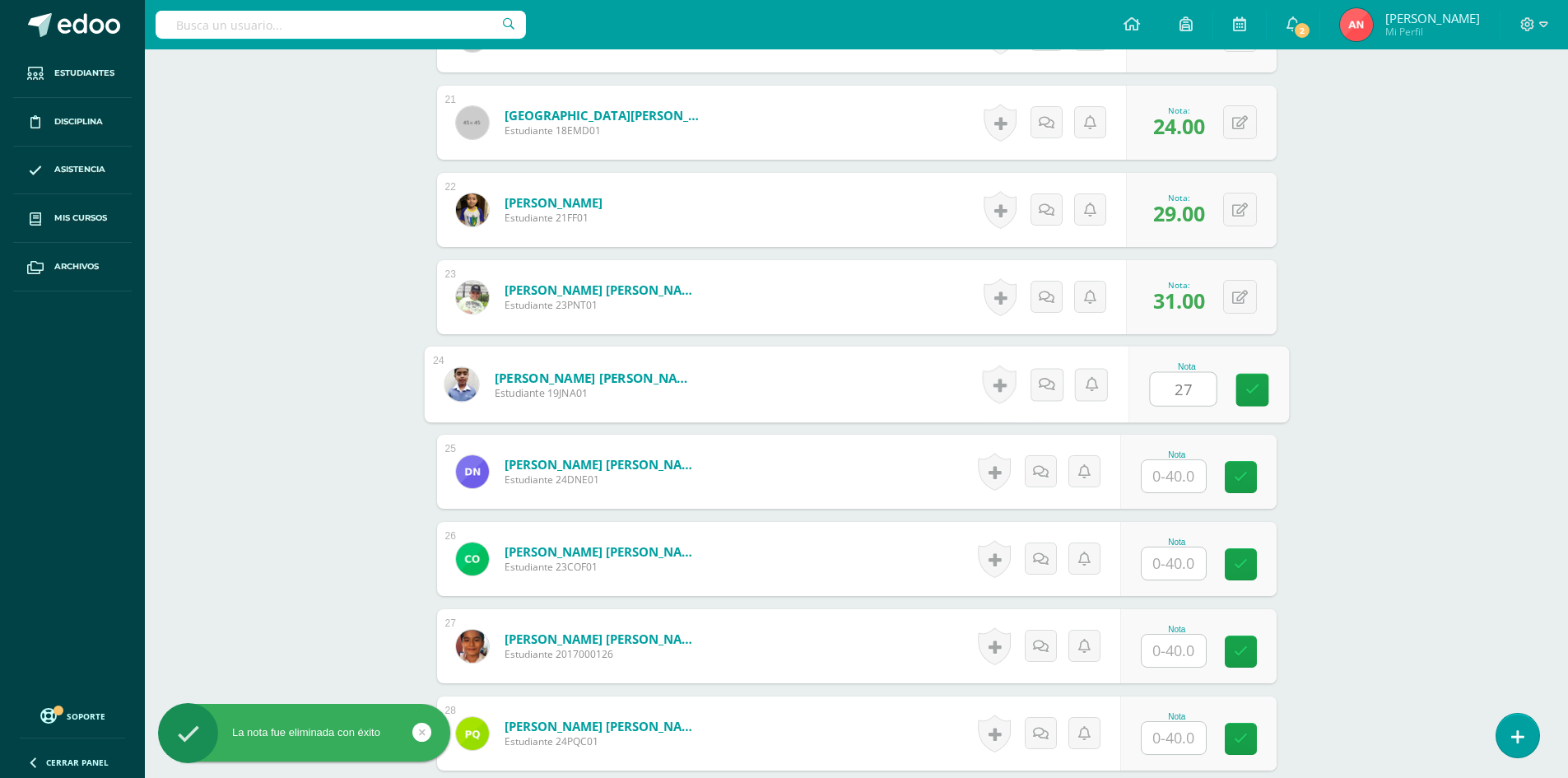
type input "27"
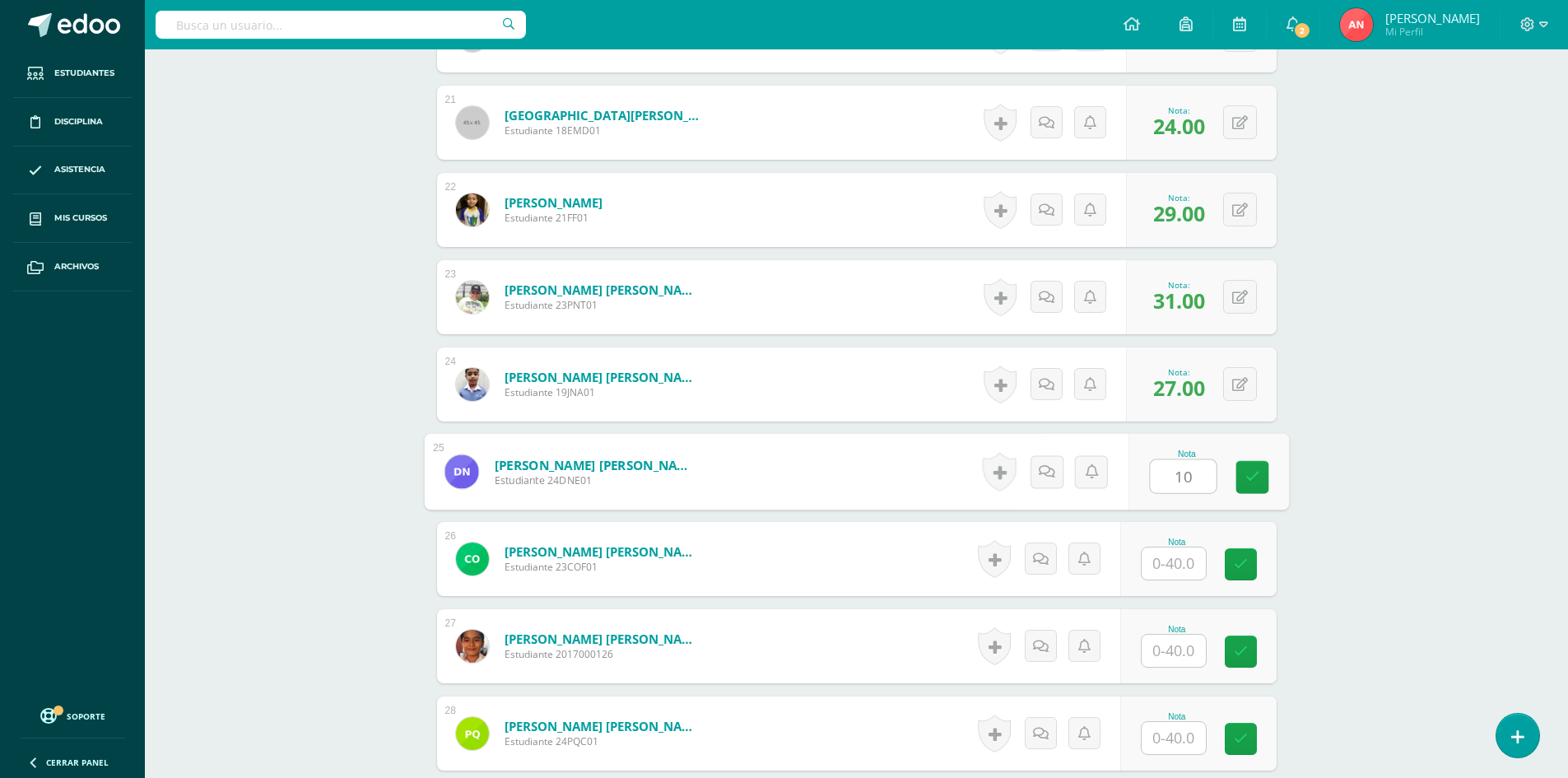
type input "10"
type input "33"
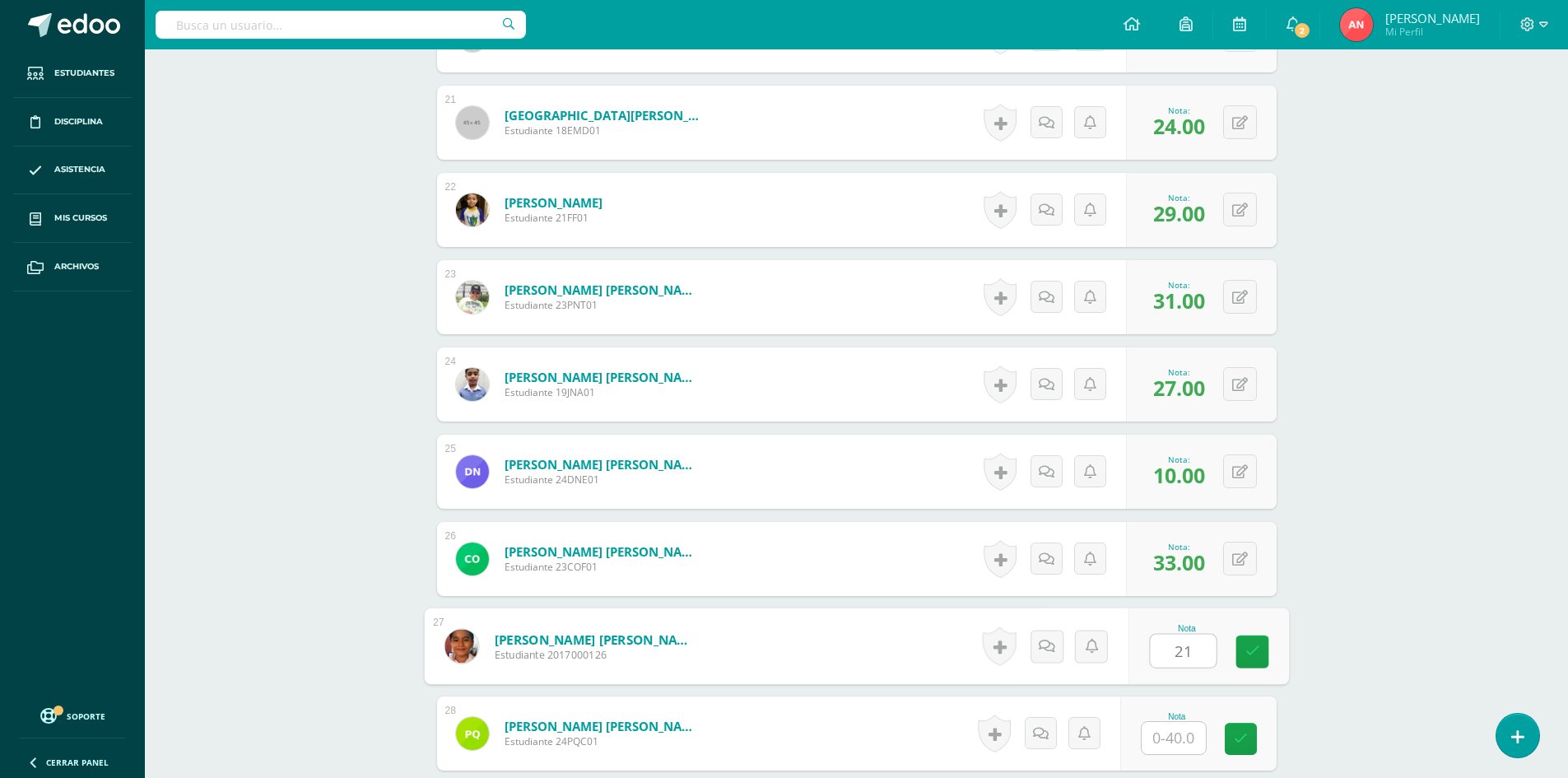
type input "21"
type input "32"
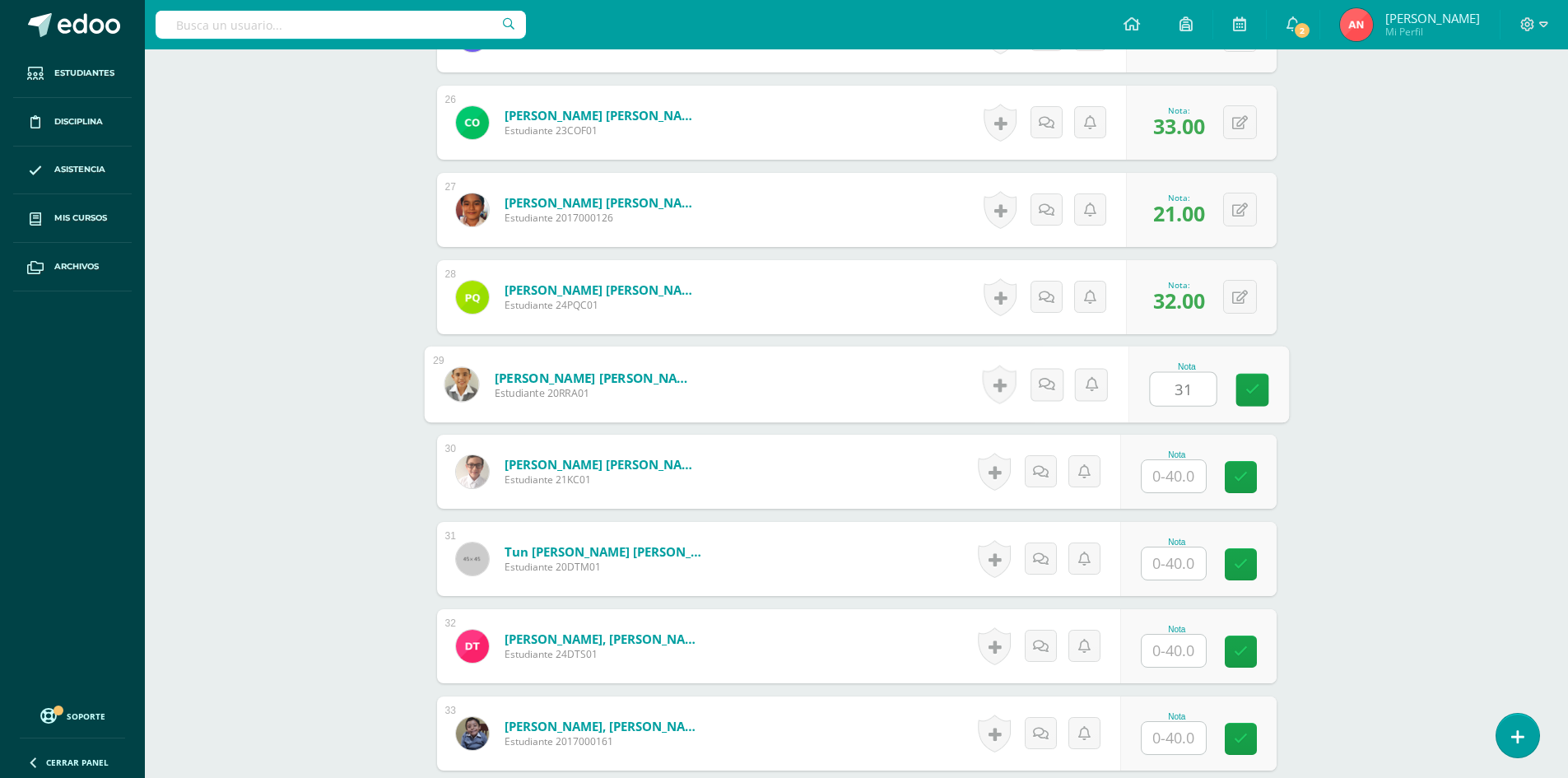
type input "31"
type input "33"
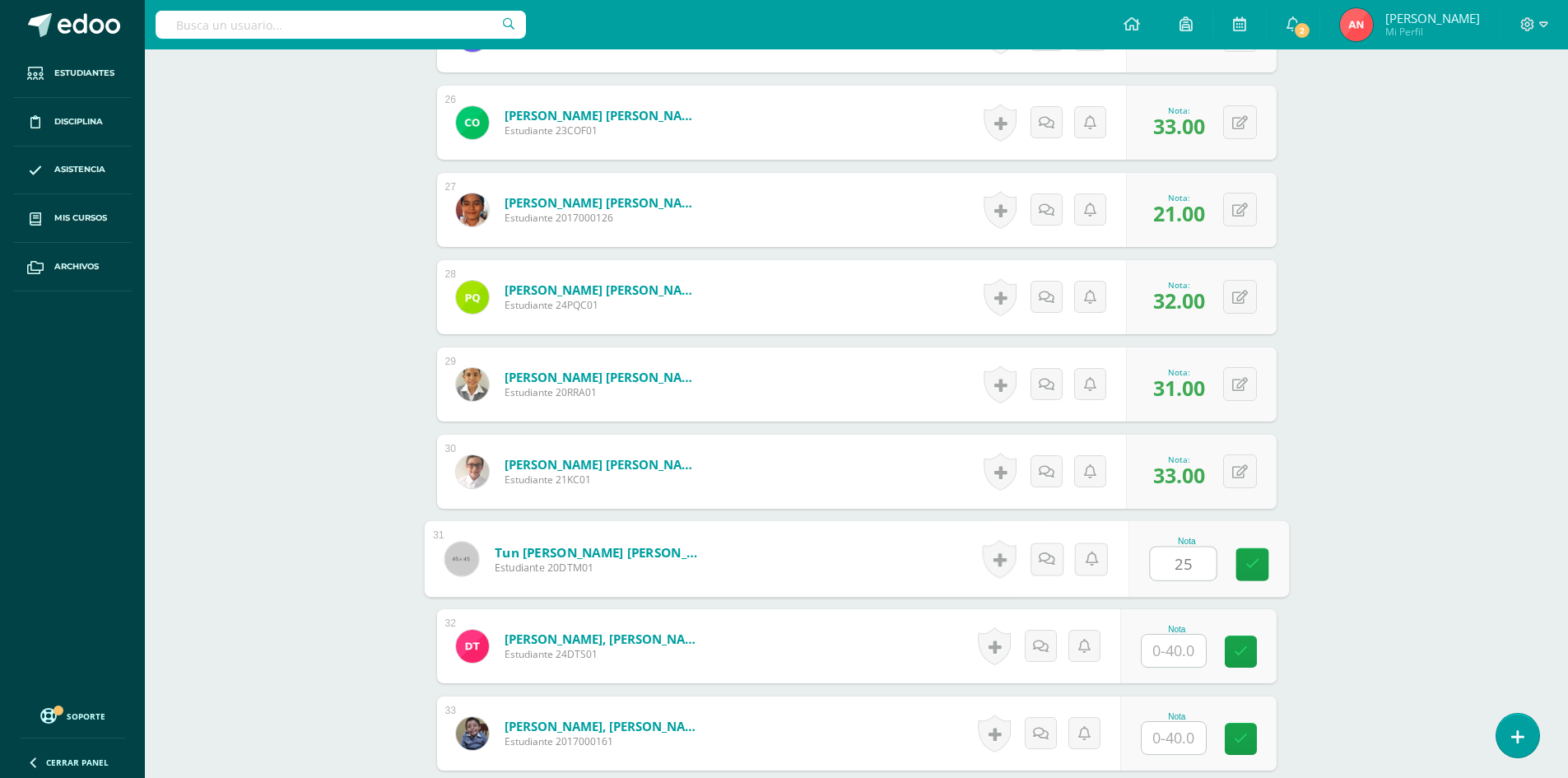
type input "25"
type input "38"
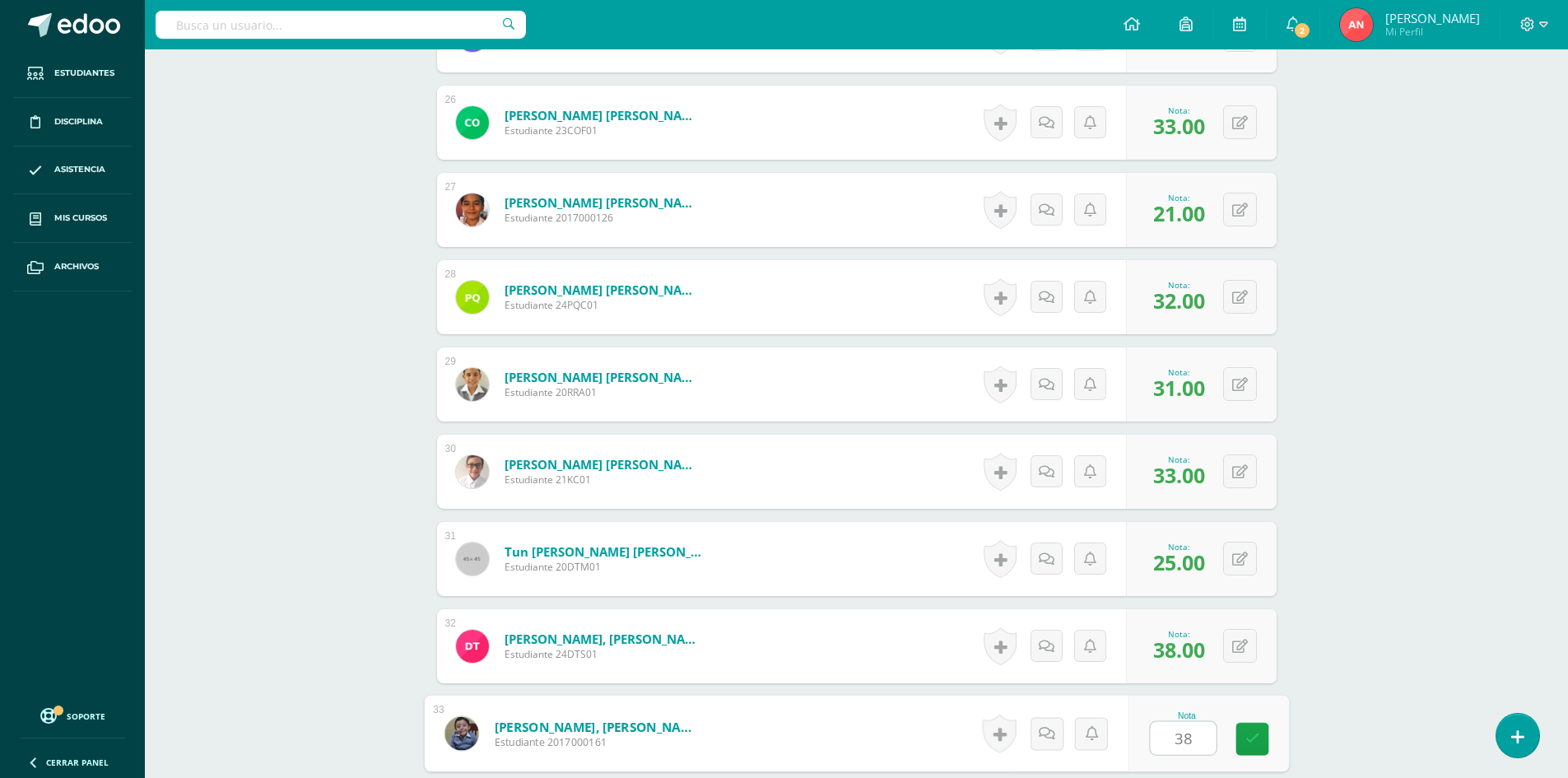
type input "38"
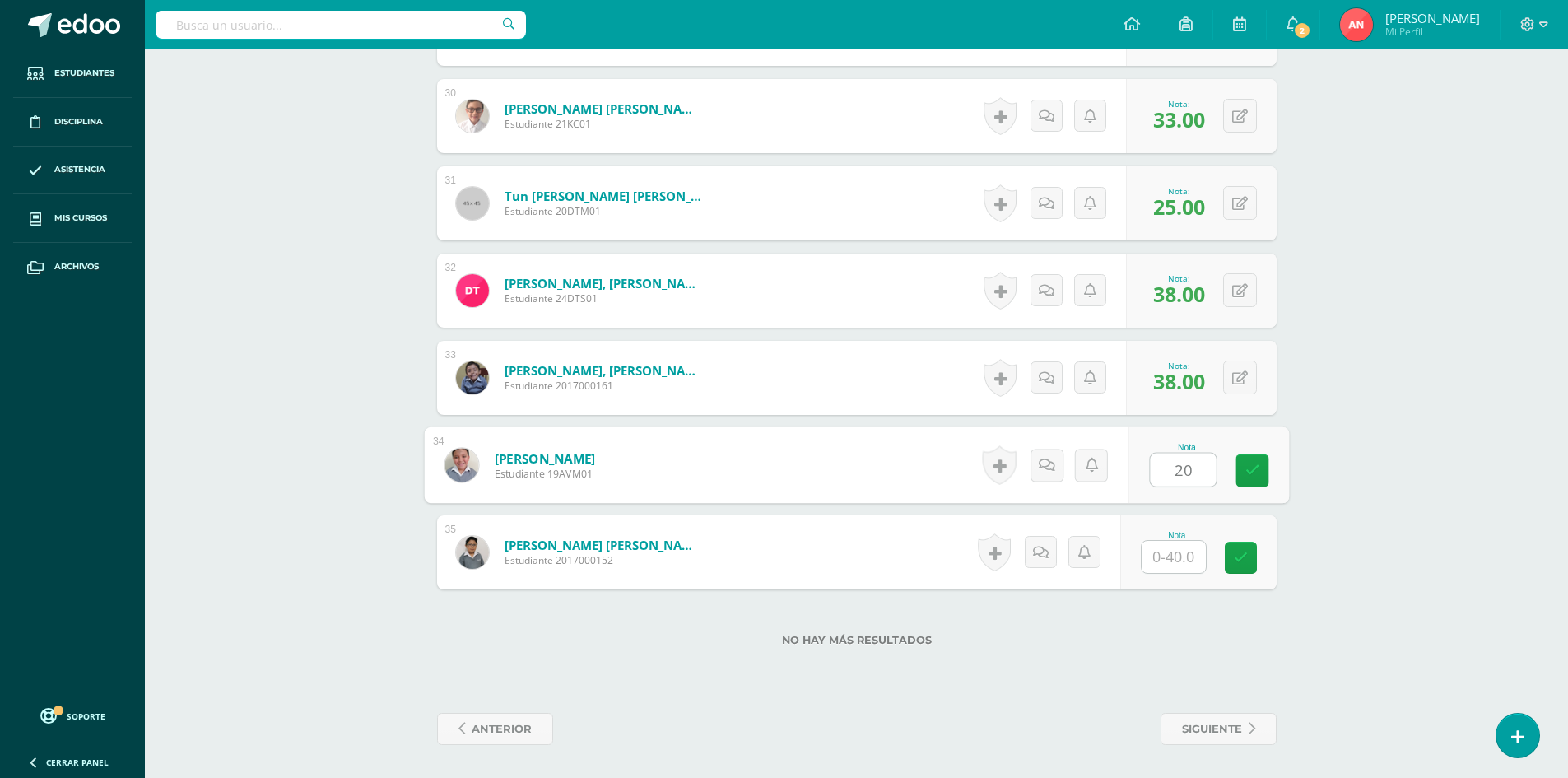
type input "20"
type input "22"
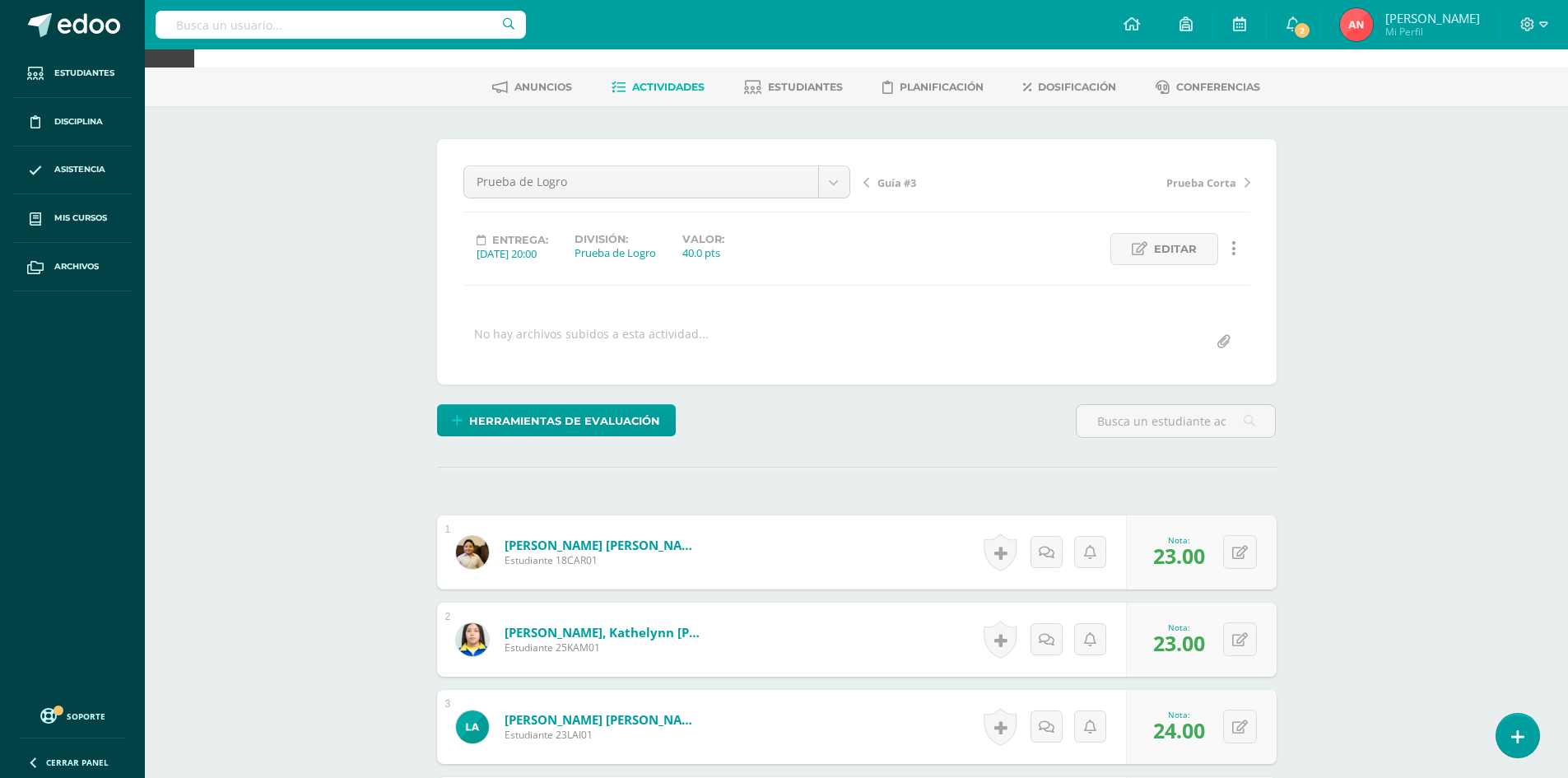
scroll to position [0, 0]
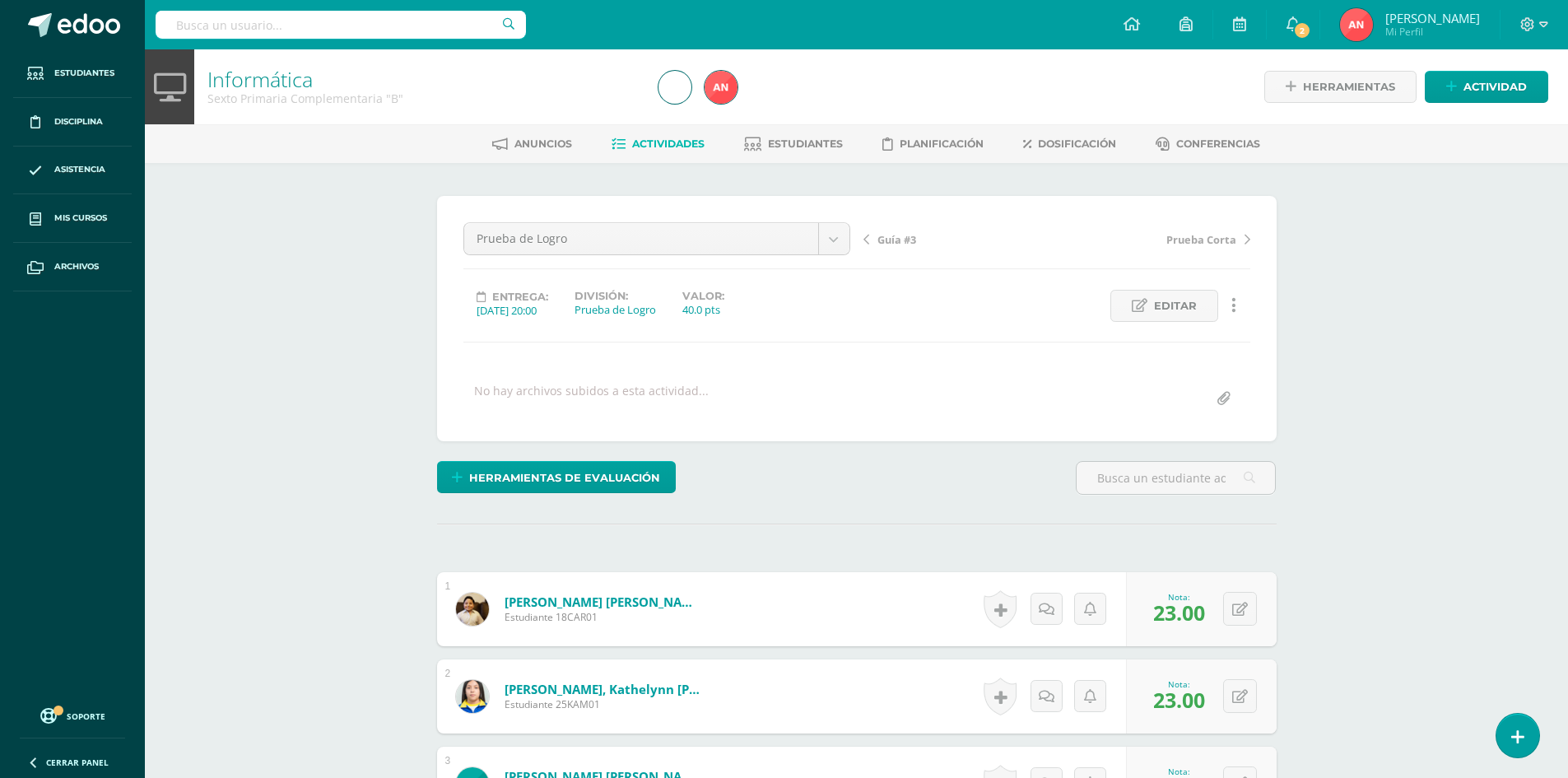
click at [276, 83] on link "Informática" at bounding box center [260, 79] width 106 height 28
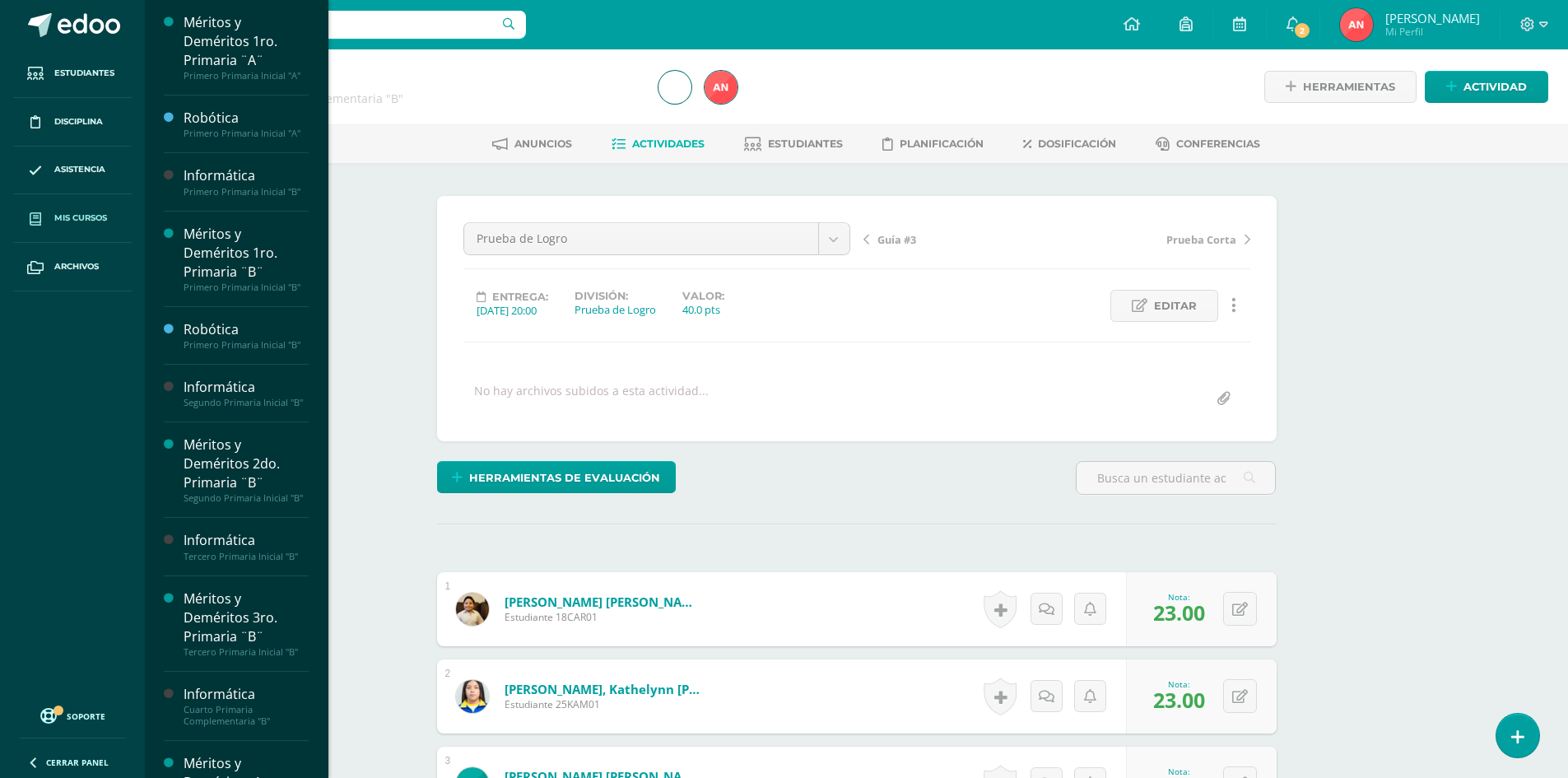
click at [80, 227] on link "Mis cursos" at bounding box center [73, 218] width 119 height 49
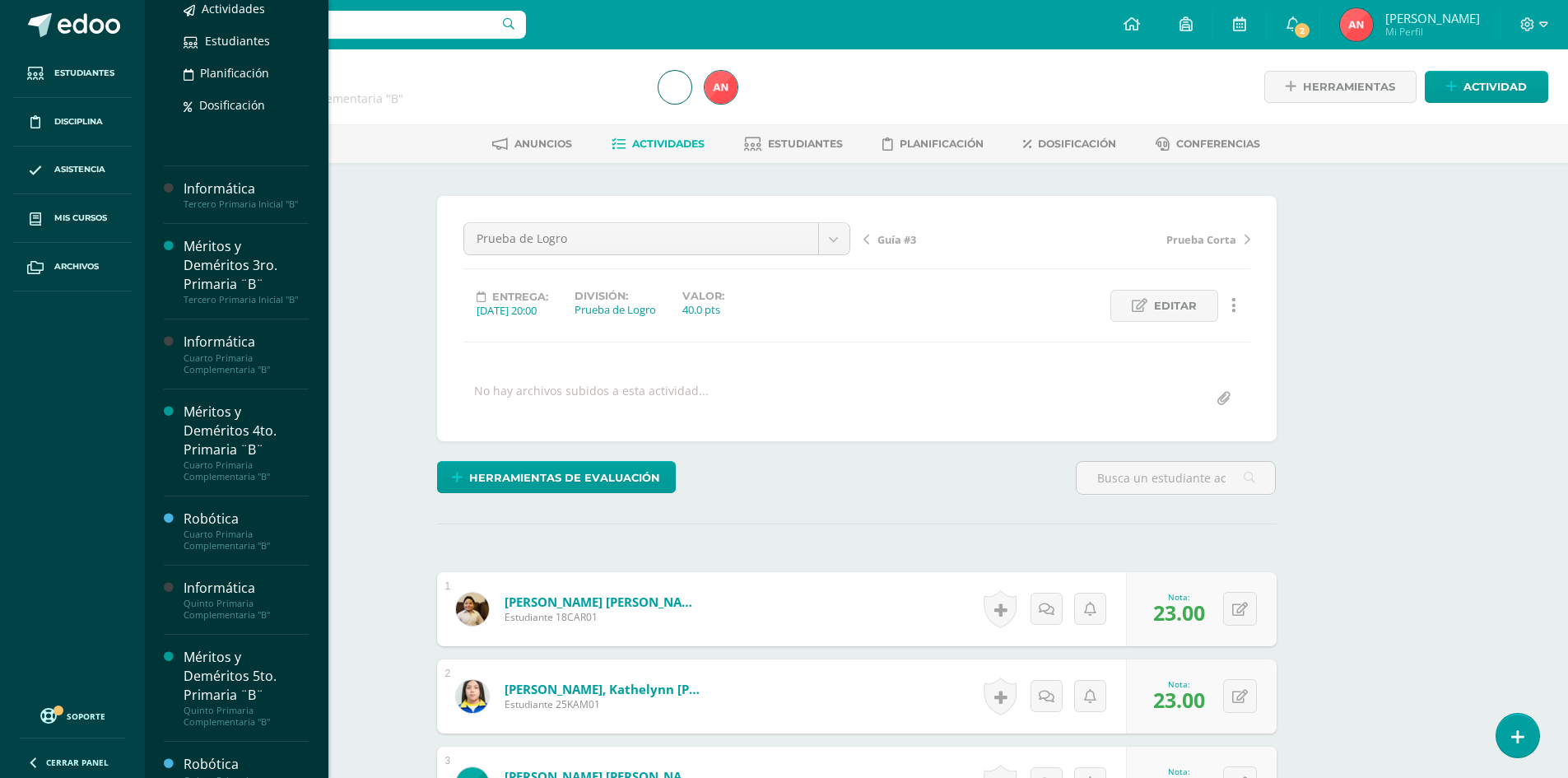
scroll to position [739, 0]
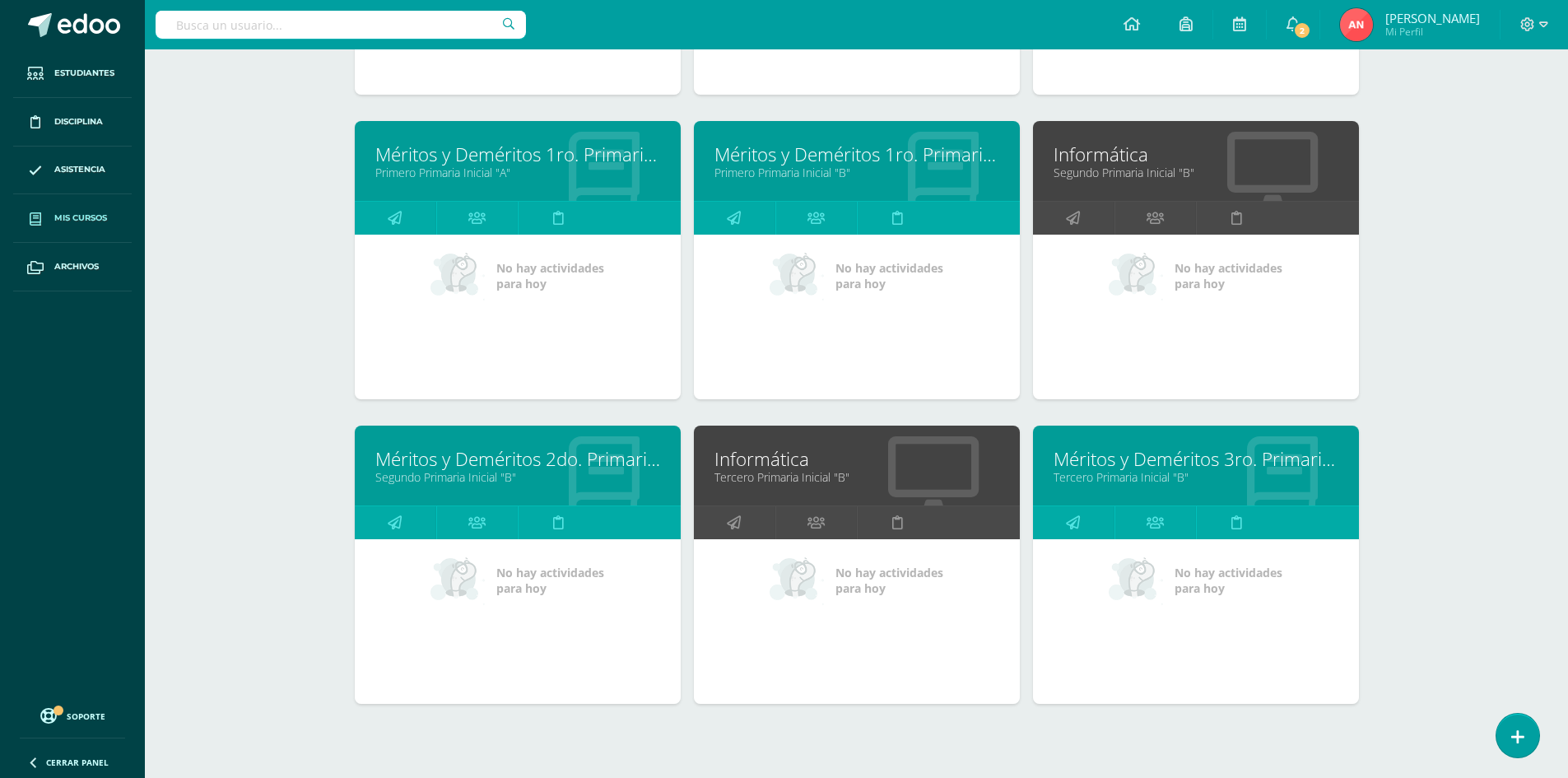
scroll to position [494, 0]
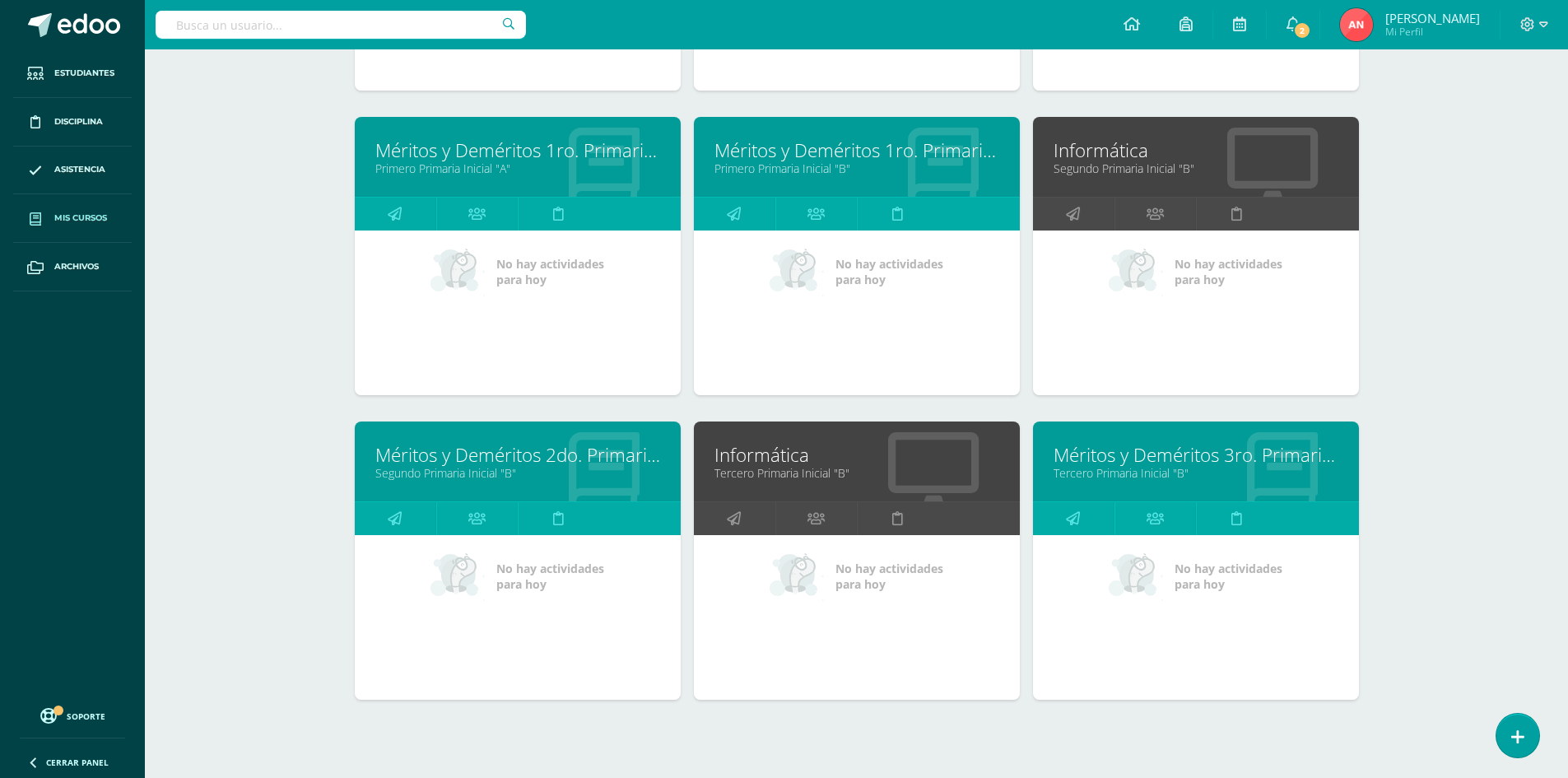
click at [1128, 164] on link "Segundo Primaria Inicial "B"" at bounding box center [1195, 168] width 285 height 16
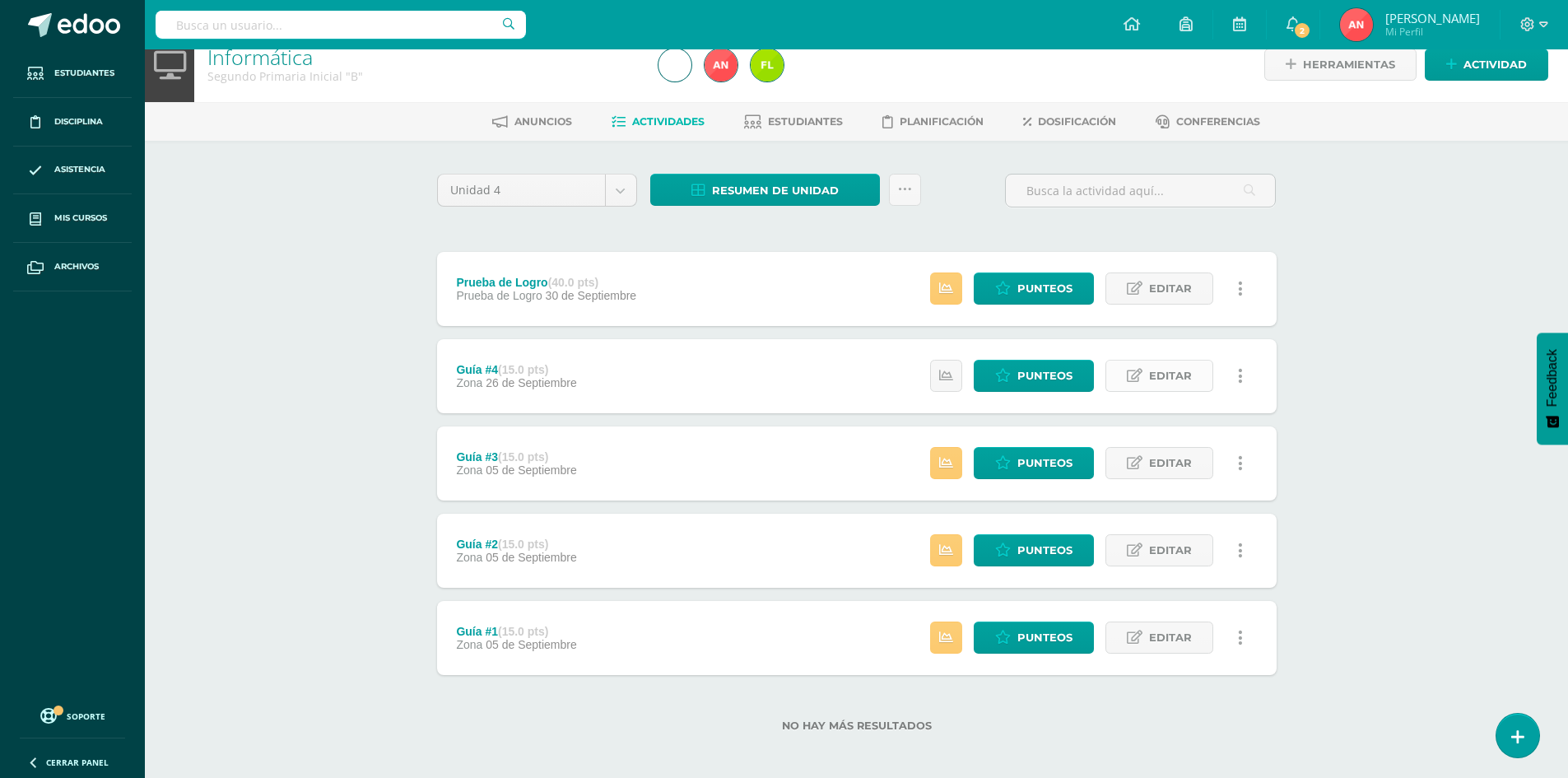
scroll to position [29, 0]
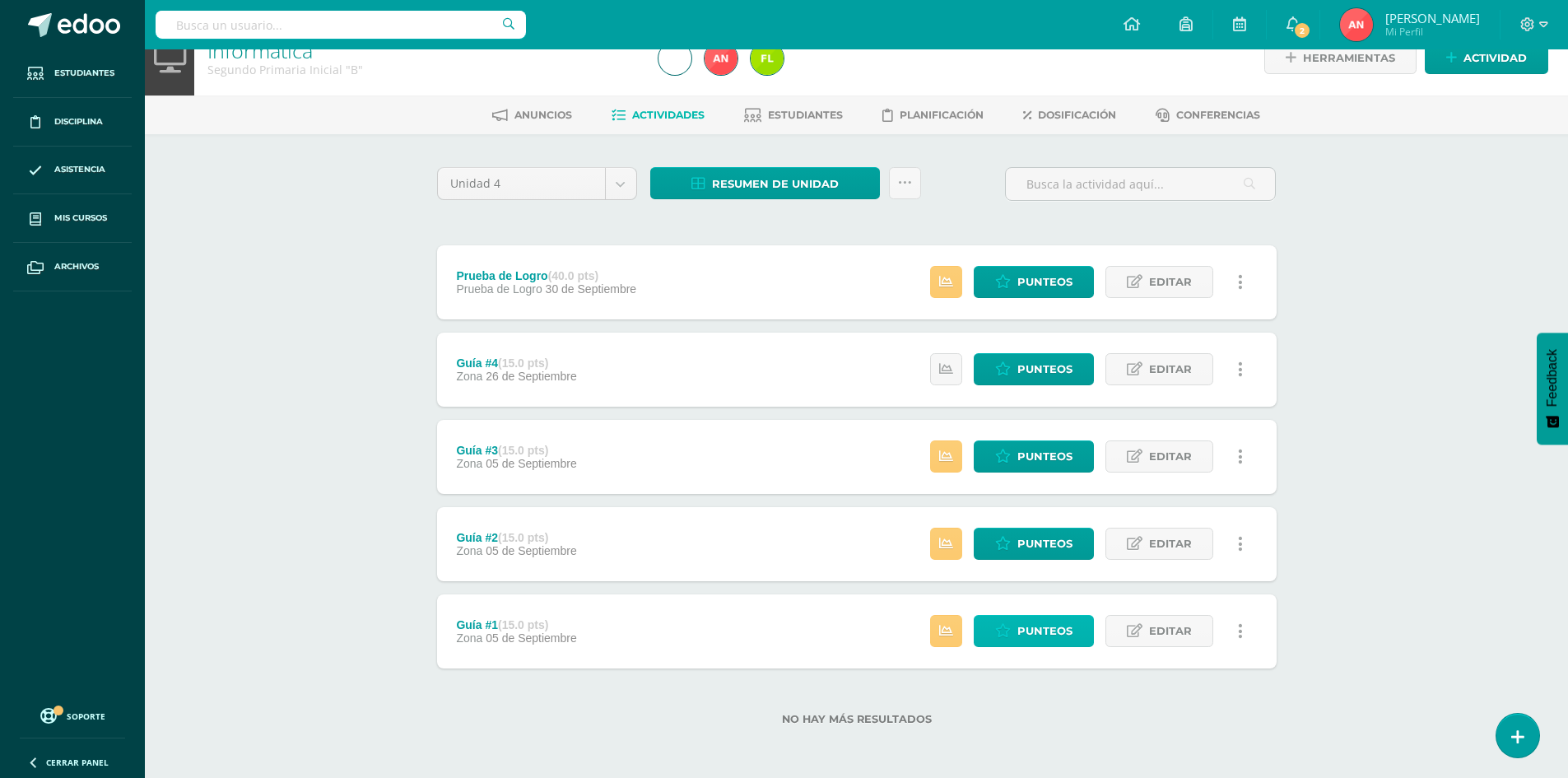
click at [1033, 634] on span "Punteos" at bounding box center [1044, 630] width 55 height 31
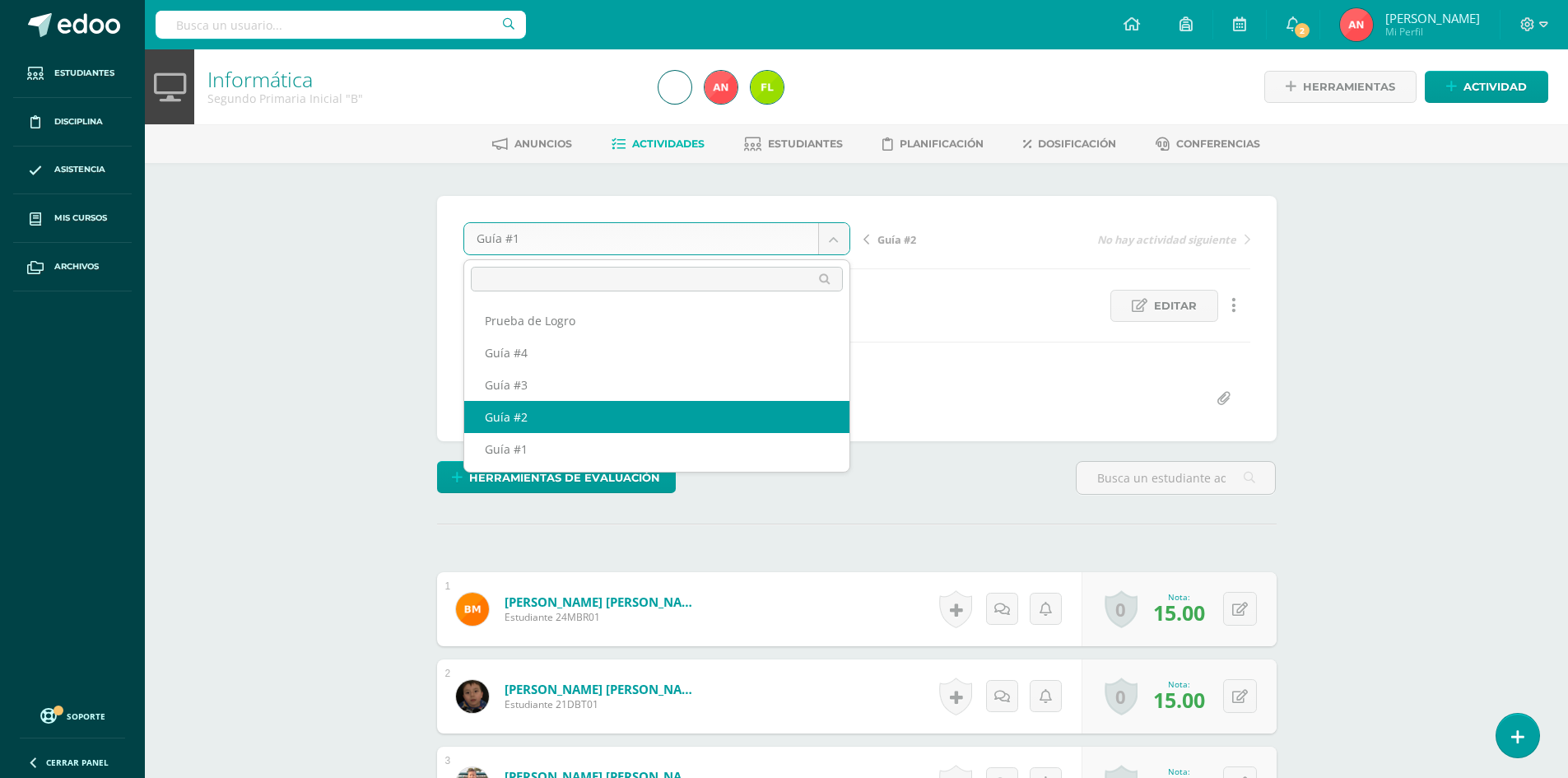
select select "/dashboard/teacher/grade-activity/179665/"
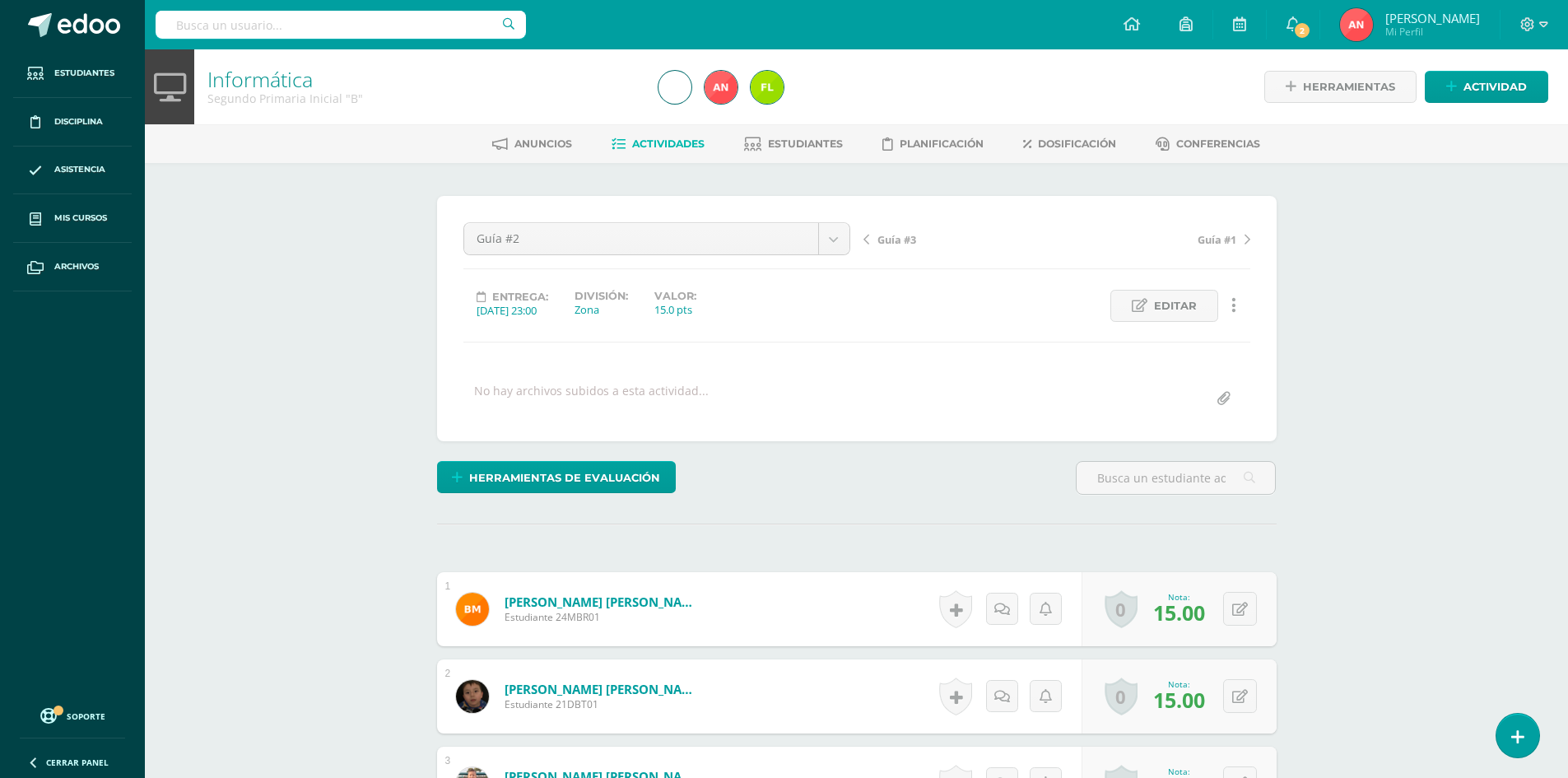
click at [283, 83] on link "Informática" at bounding box center [260, 79] width 106 height 28
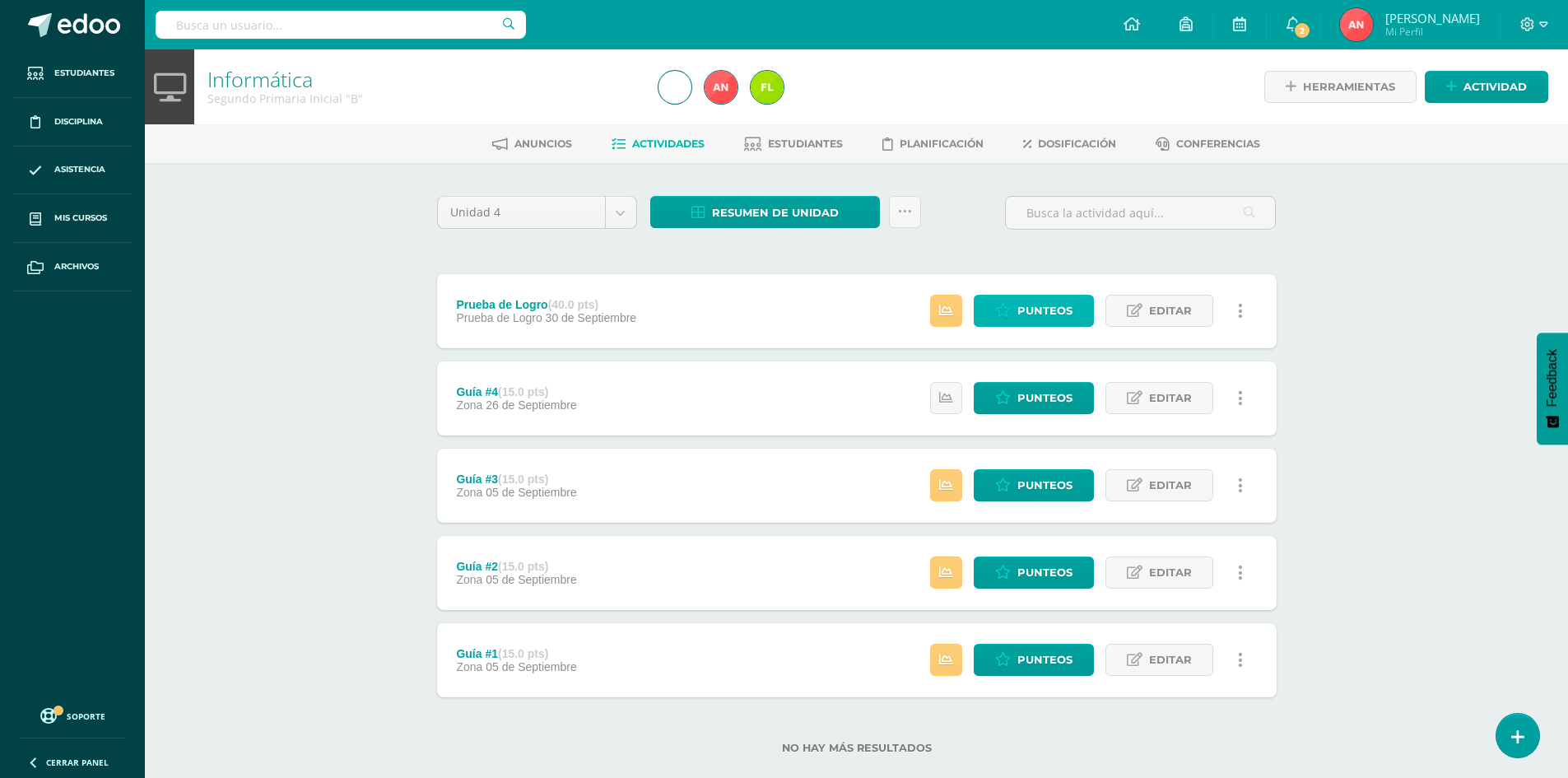
click at [1015, 299] on link "Punteos" at bounding box center [1034, 310] width 120 height 32
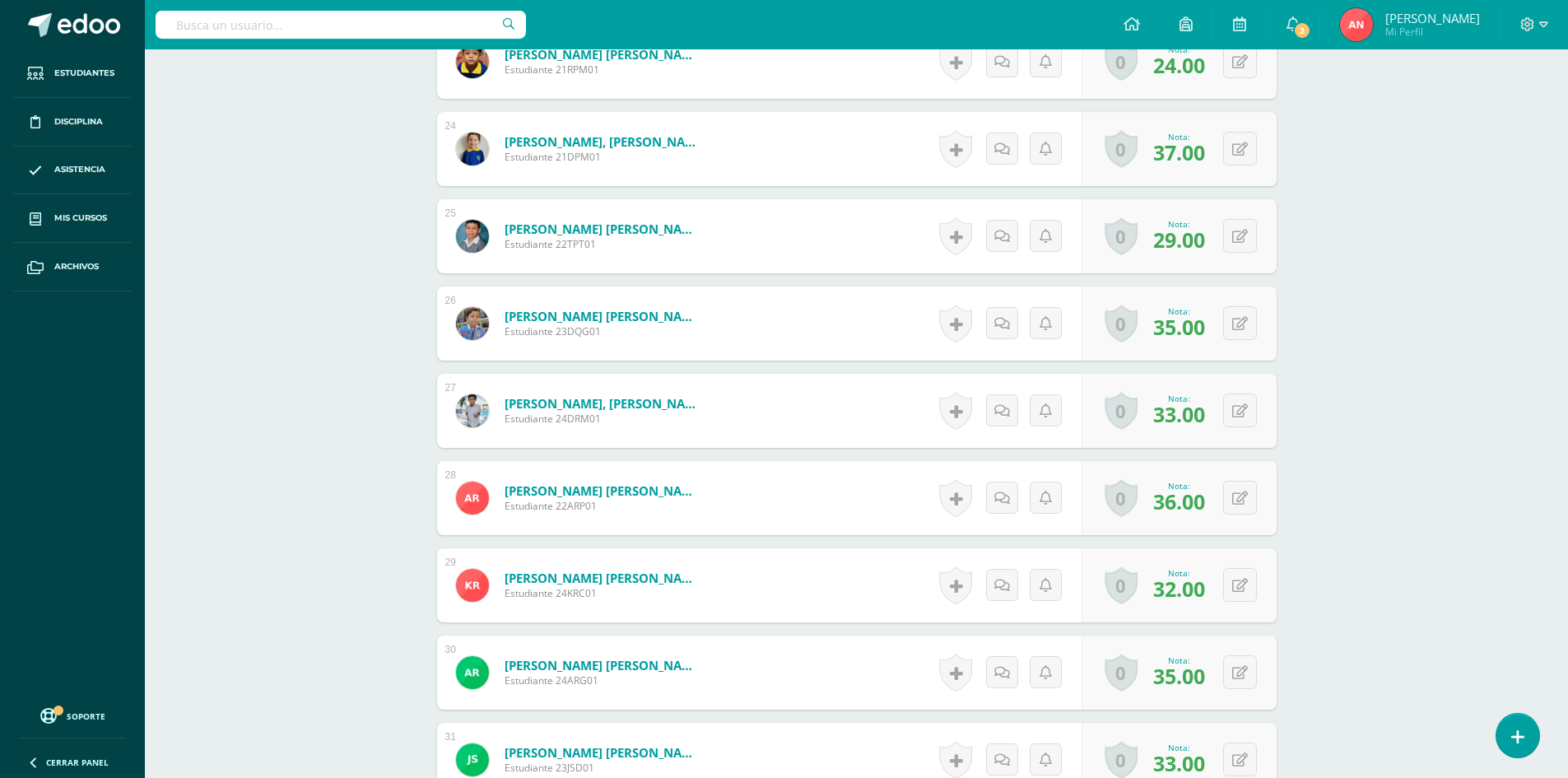
scroll to position [2219, 0]
